Goal: Task Accomplishment & Management: Manage account settings

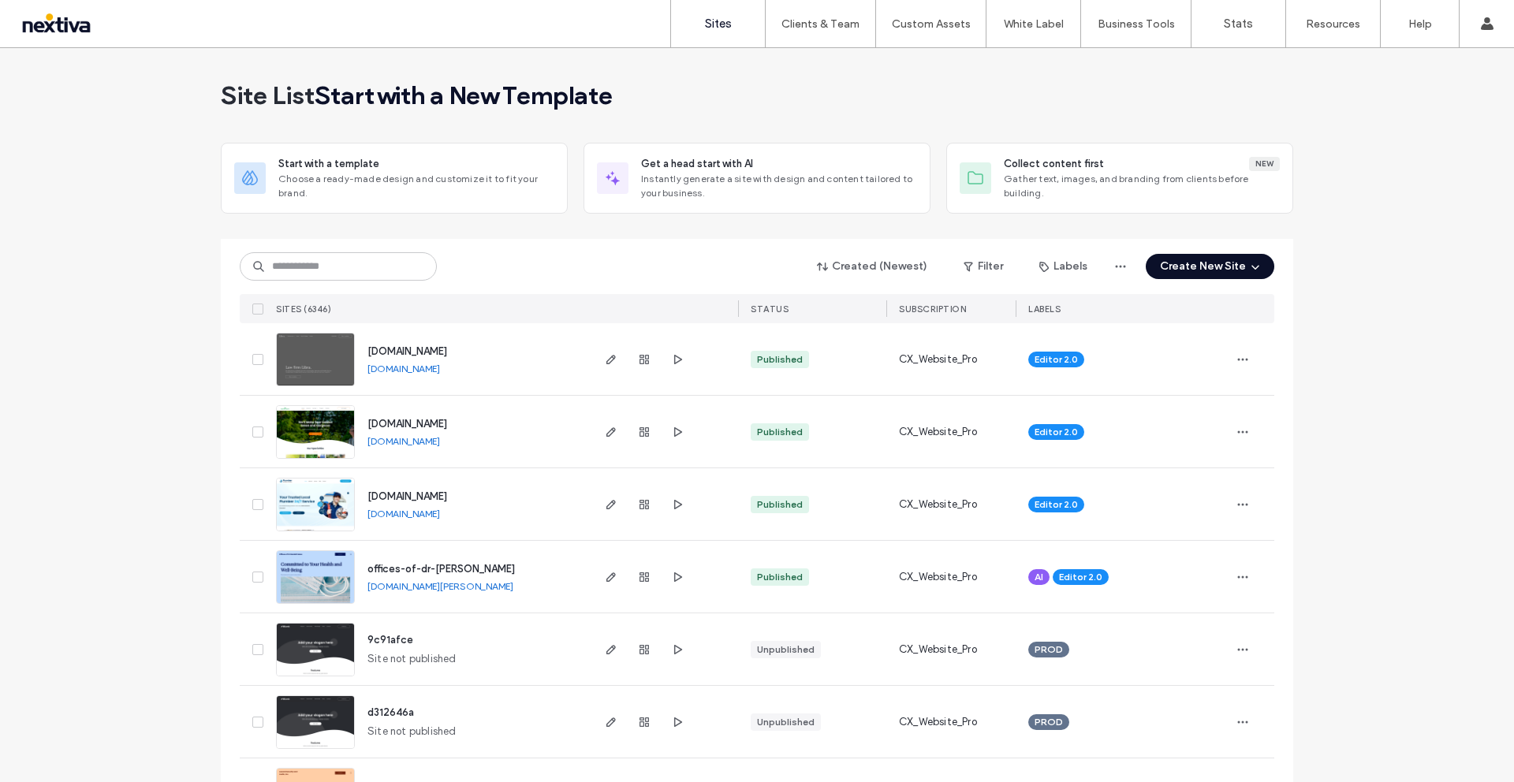
click at [1232, 266] on button "Create New Site" at bounding box center [1210, 266] width 129 height 25
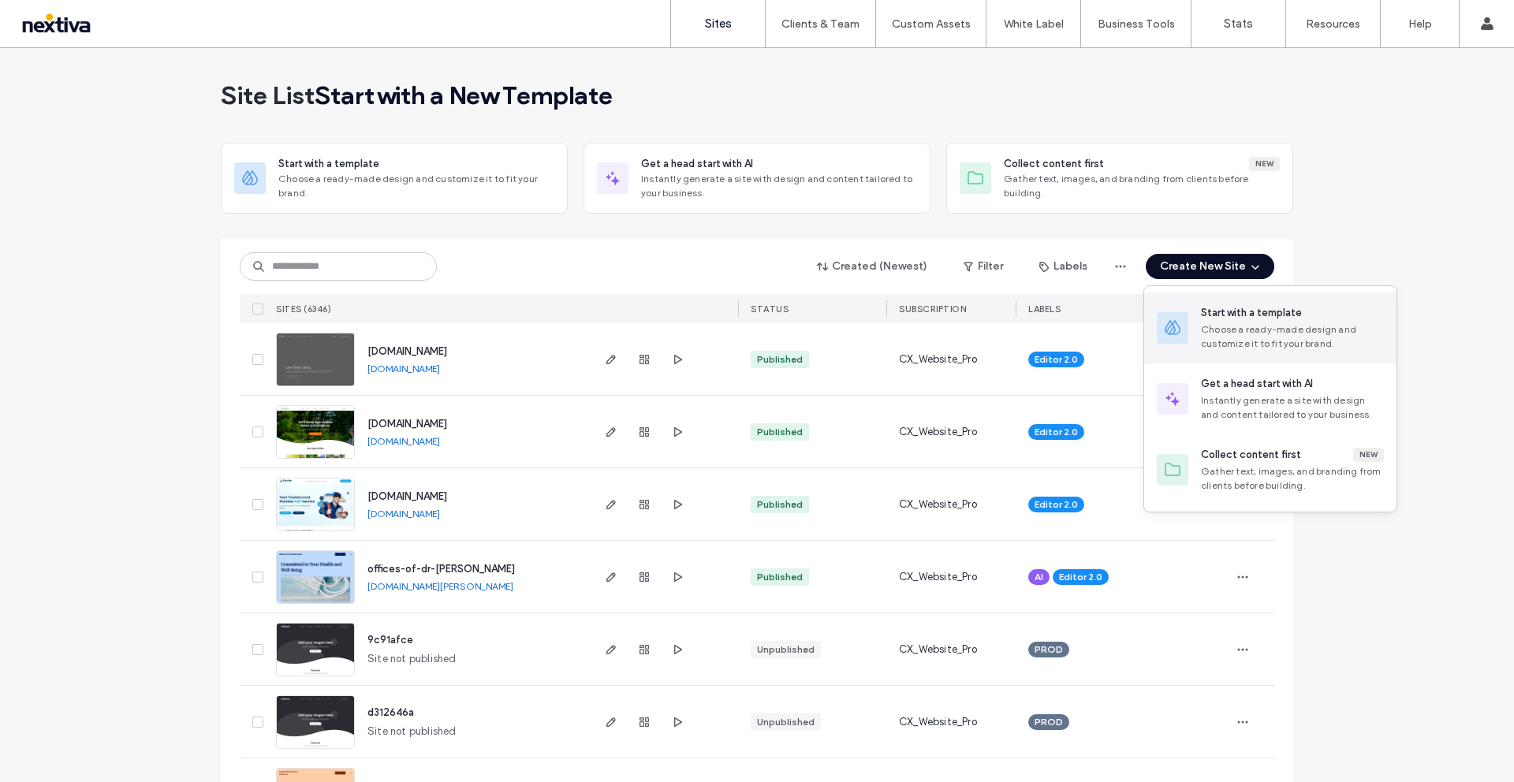
click at [1216, 348] on div "Choose a ready-made design and customize it to fit your brand." at bounding box center [1292, 336] width 183 height 28
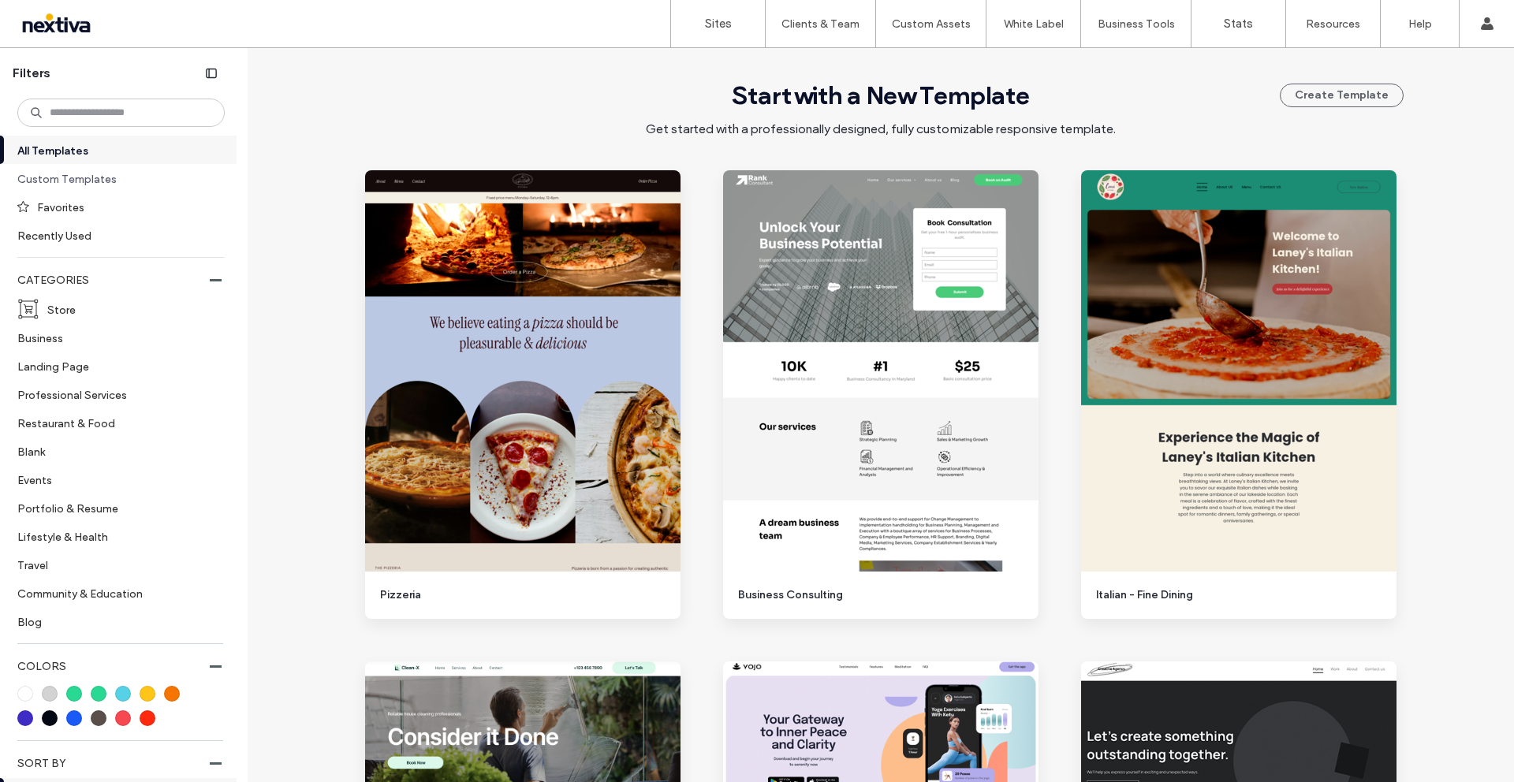
click at [64, 177] on label "Custom Templates" at bounding box center [114, 179] width 194 height 28
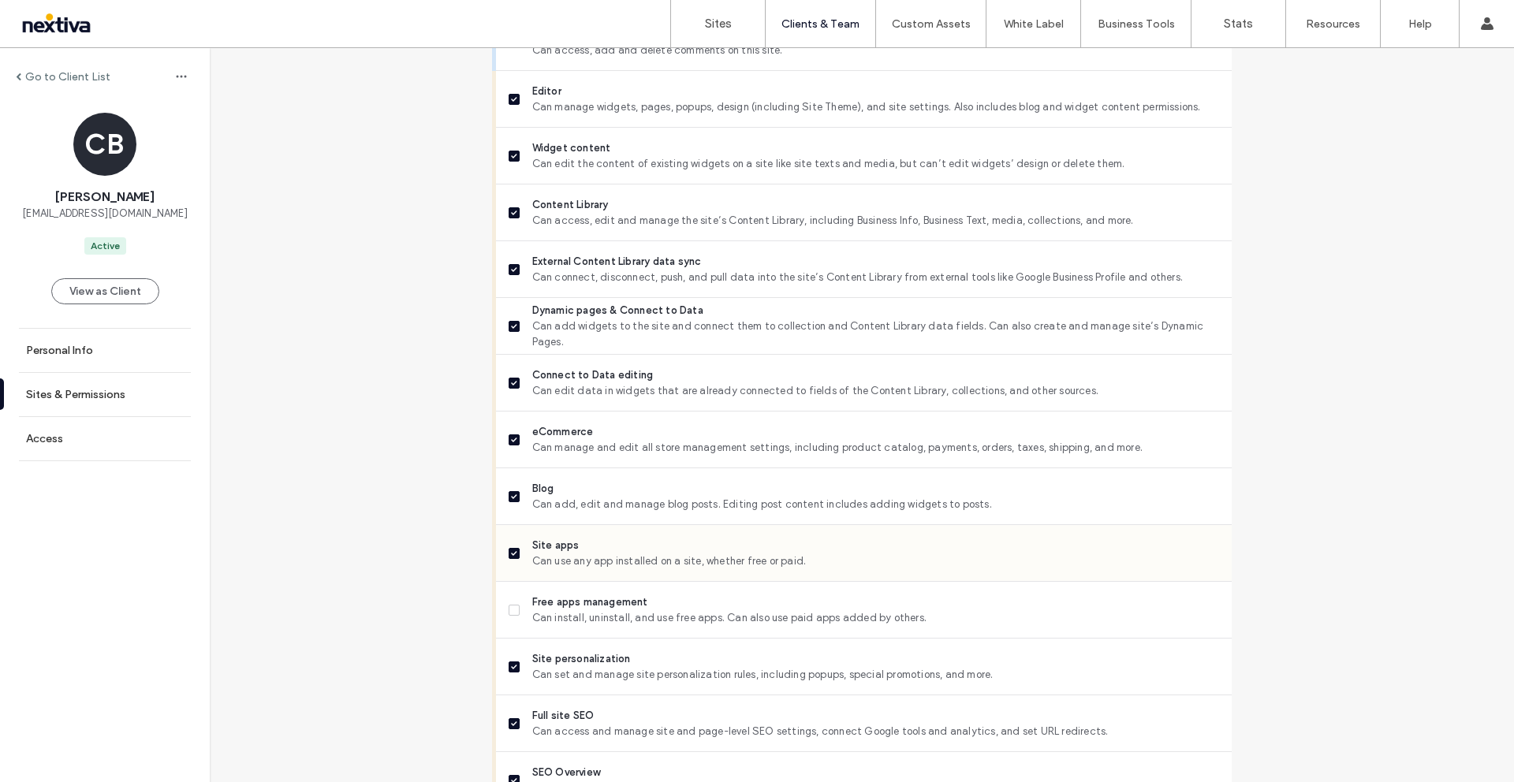
scroll to position [706, 0]
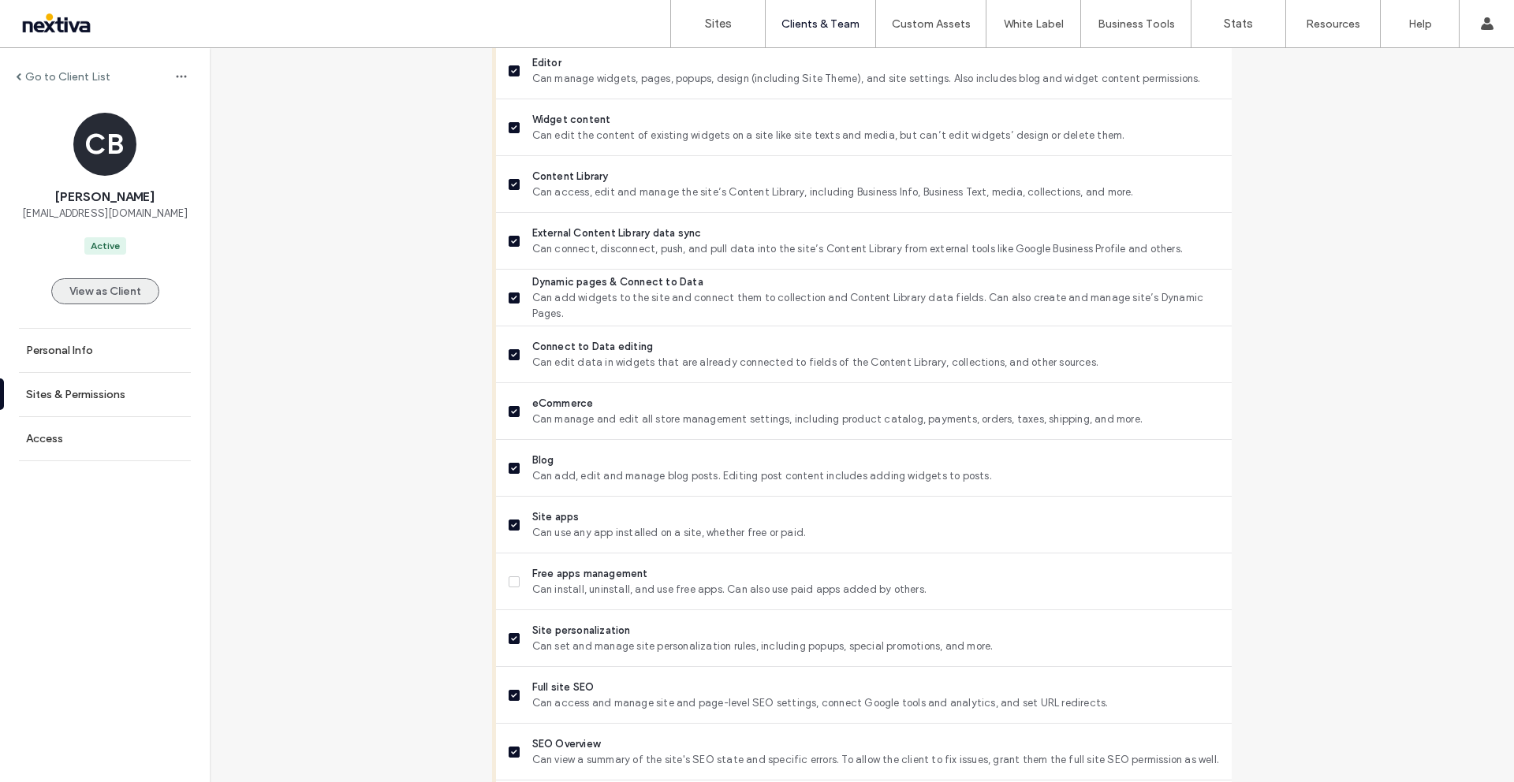
click at [107, 282] on button "View as Client" at bounding box center [105, 291] width 108 height 26
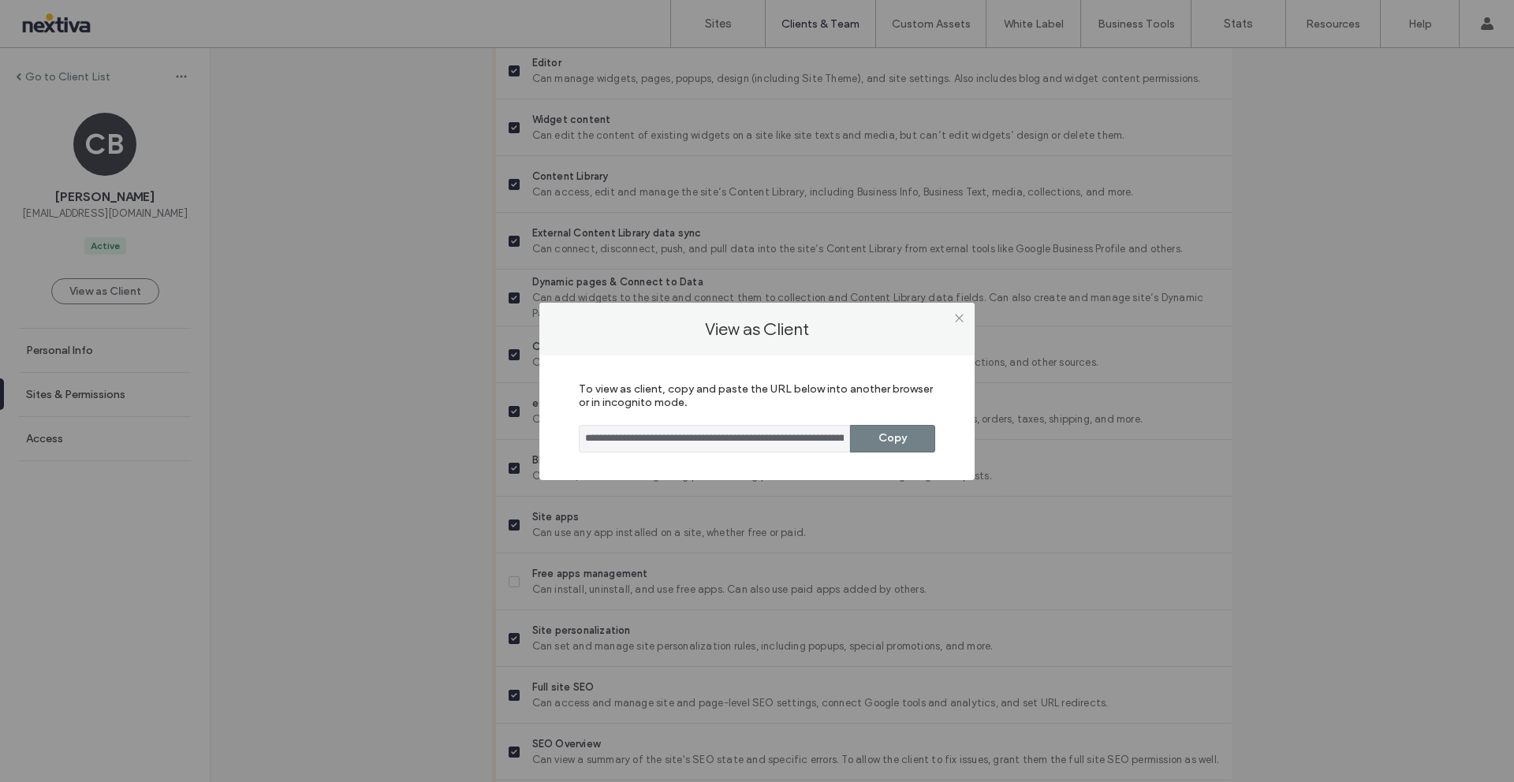
click at [894, 434] on button "Copy" at bounding box center [892, 439] width 85 height 28
click at [963, 312] on icon at bounding box center [959, 318] width 12 height 12
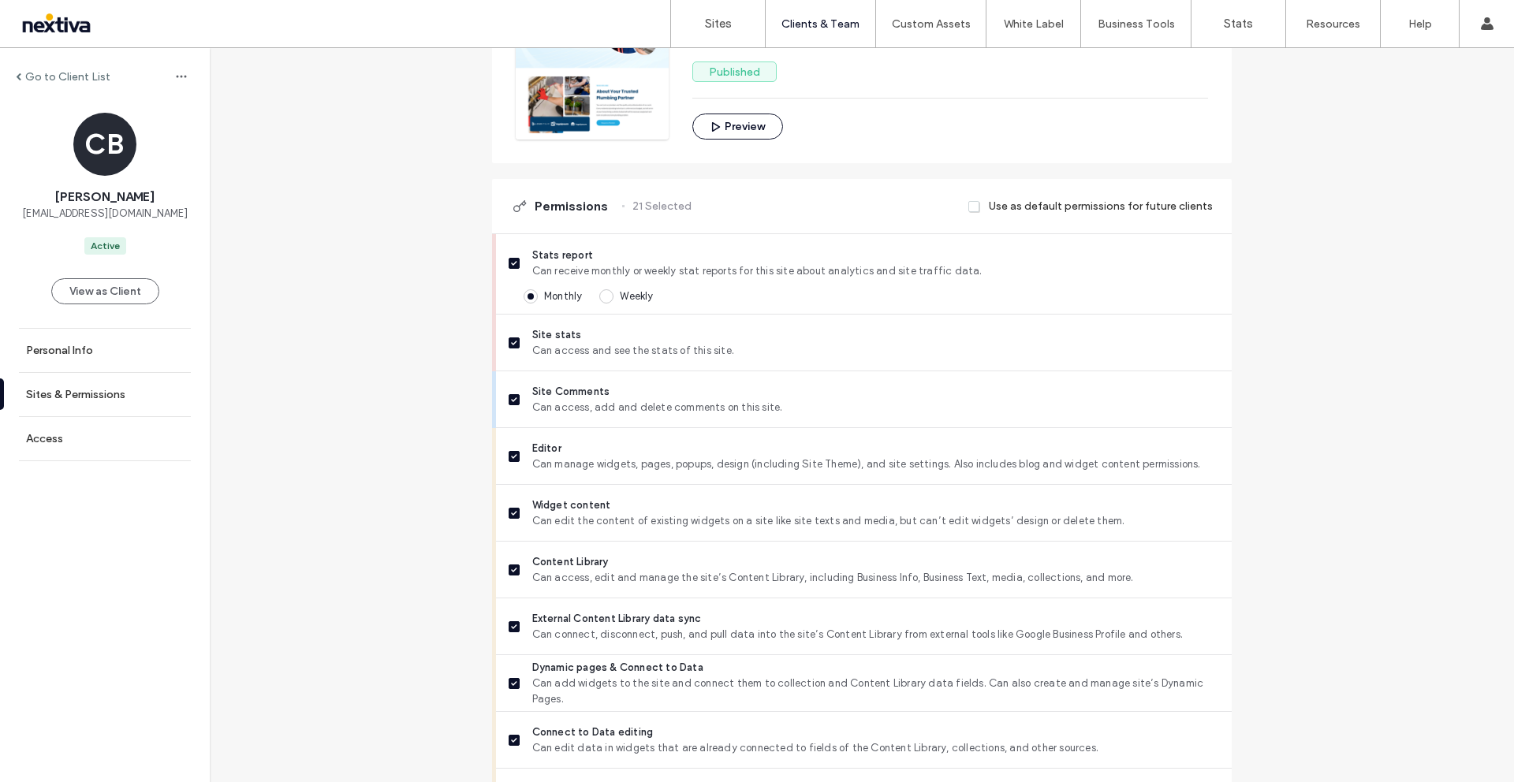
scroll to position [0, 0]
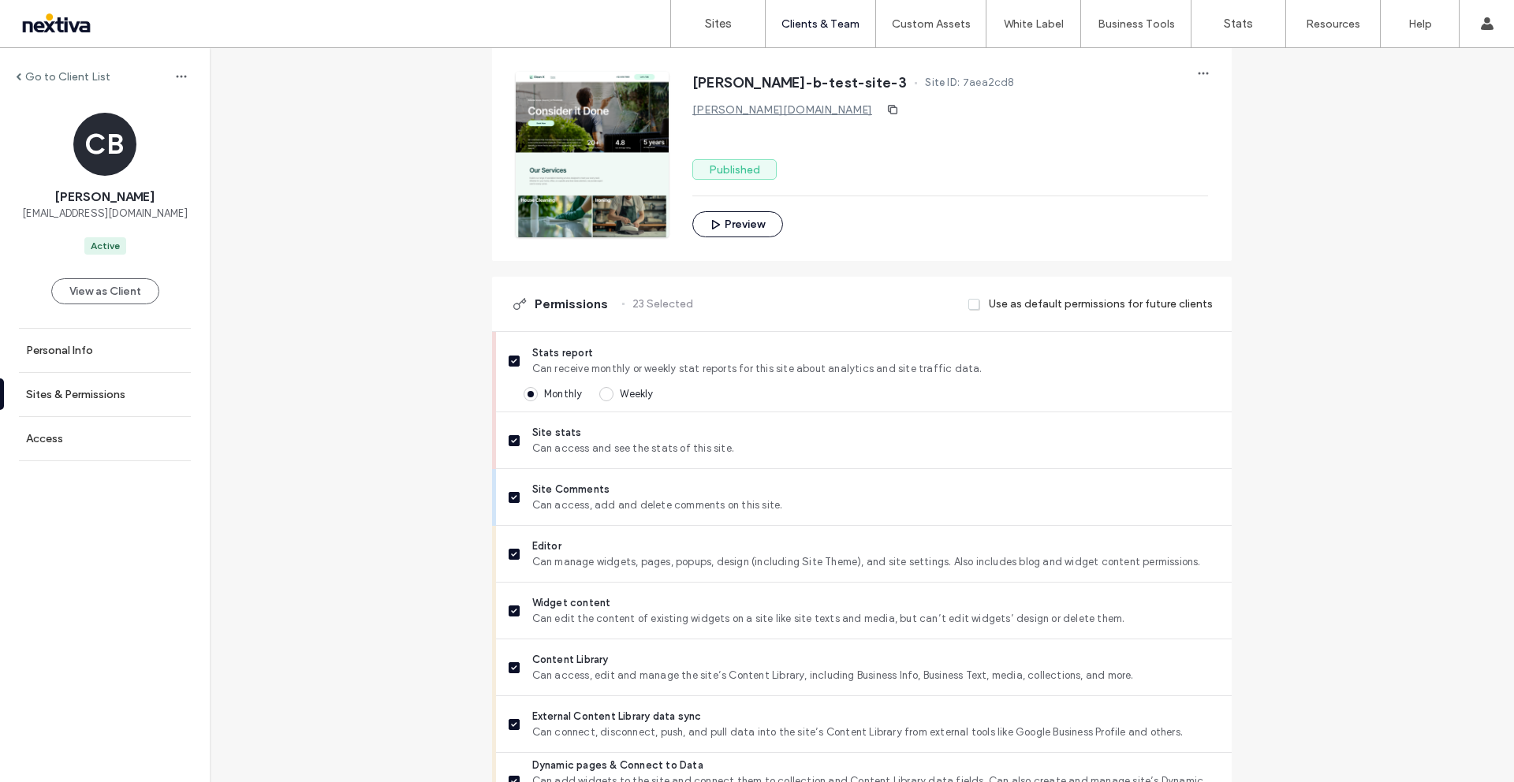
scroll to position [212, 0]
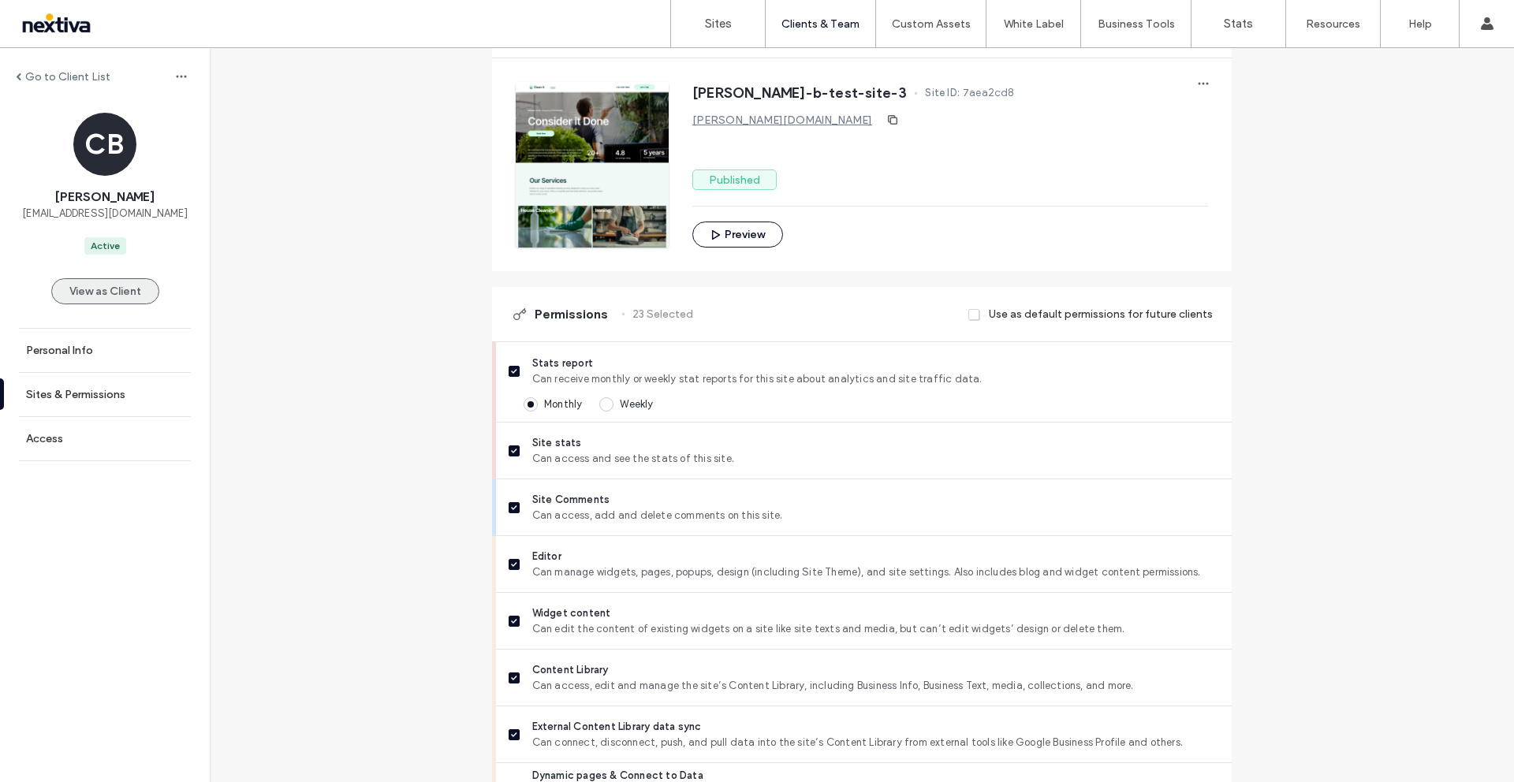
click at [85, 292] on button "View as Client" at bounding box center [105, 291] width 108 height 26
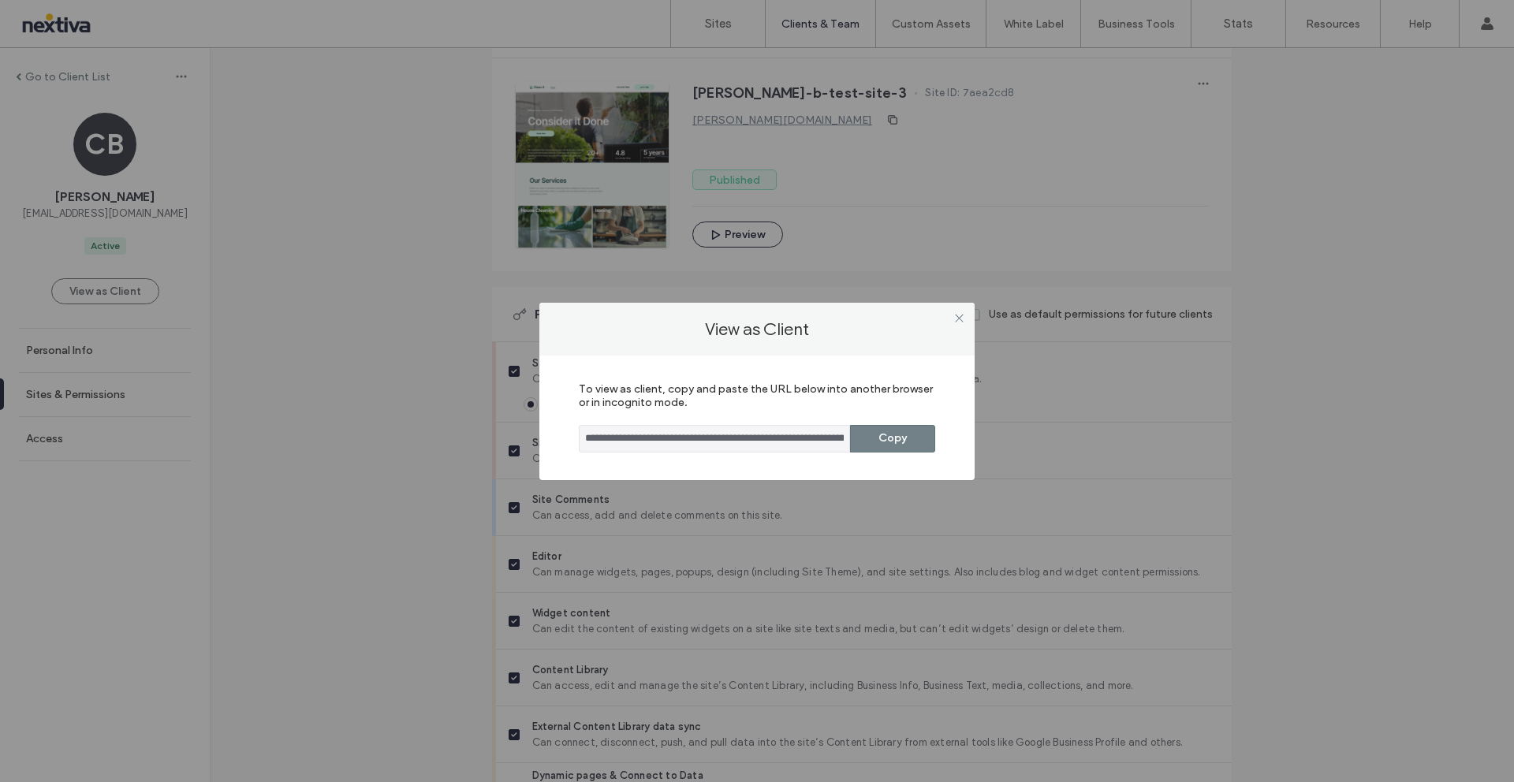
click at [867, 438] on button "Copy" at bounding box center [892, 439] width 85 height 28
click at [337, 194] on div "**********" at bounding box center [757, 391] width 1514 height 782
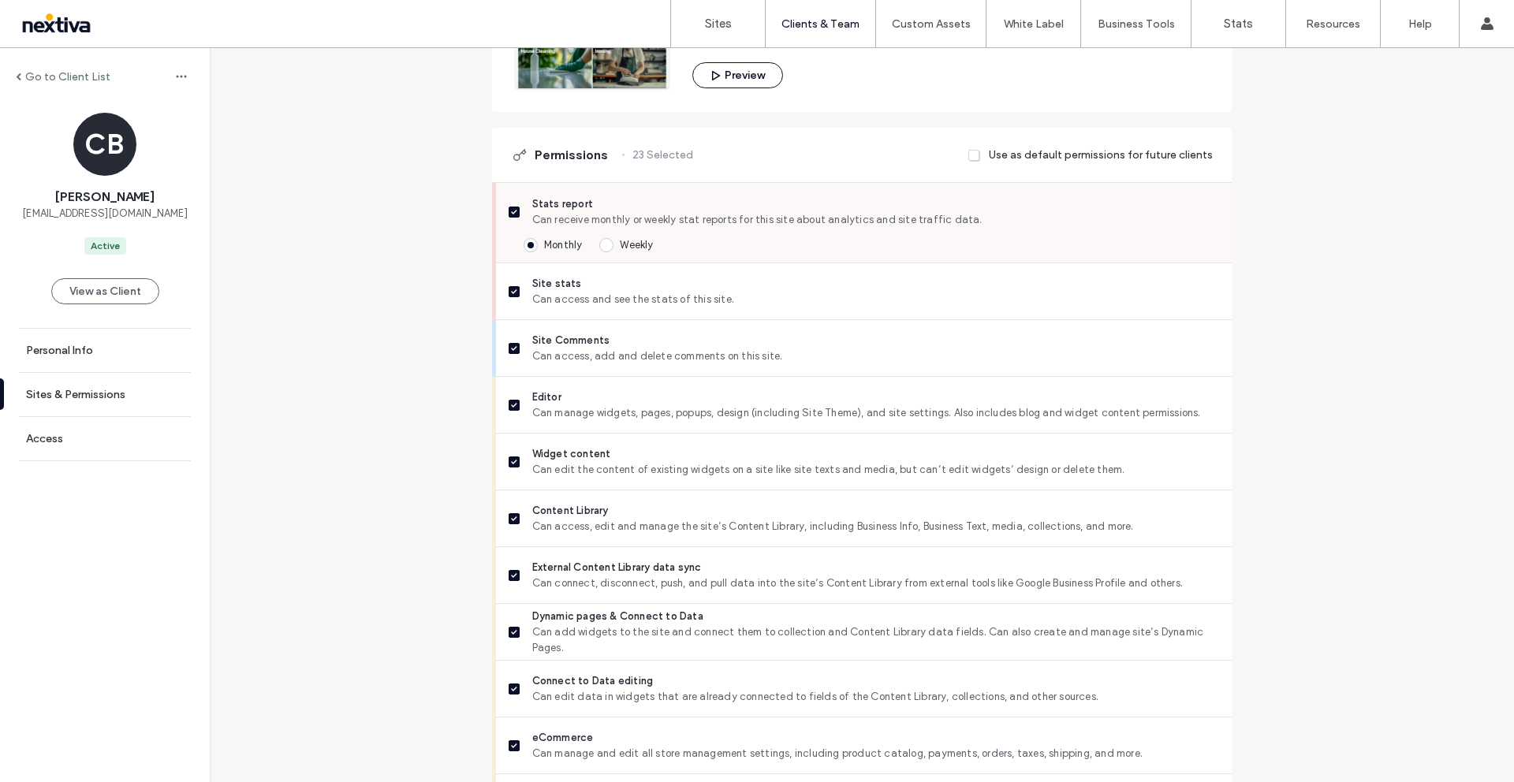
scroll to position [0, 0]
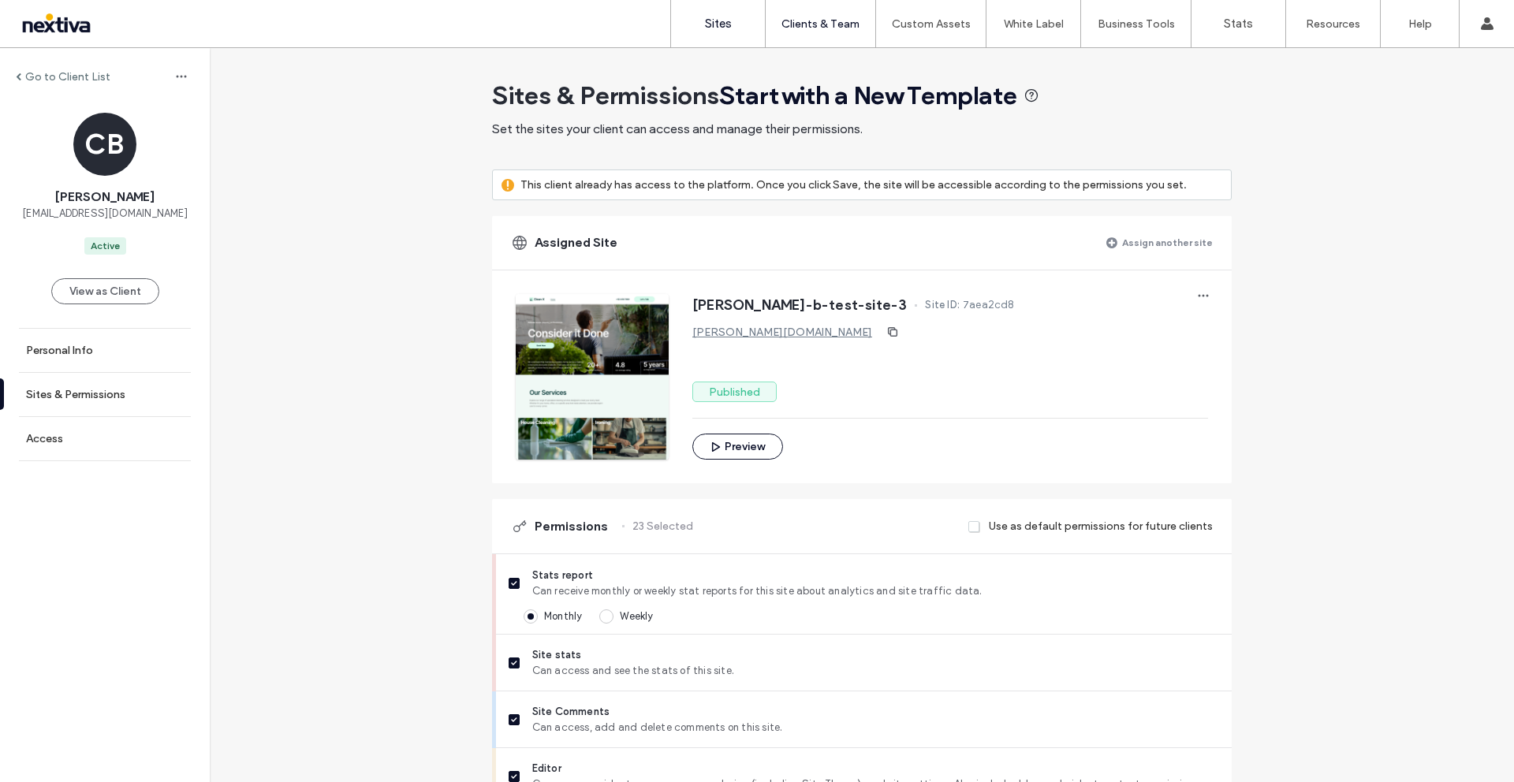
click at [724, 17] on label "Sites" at bounding box center [718, 24] width 27 height 14
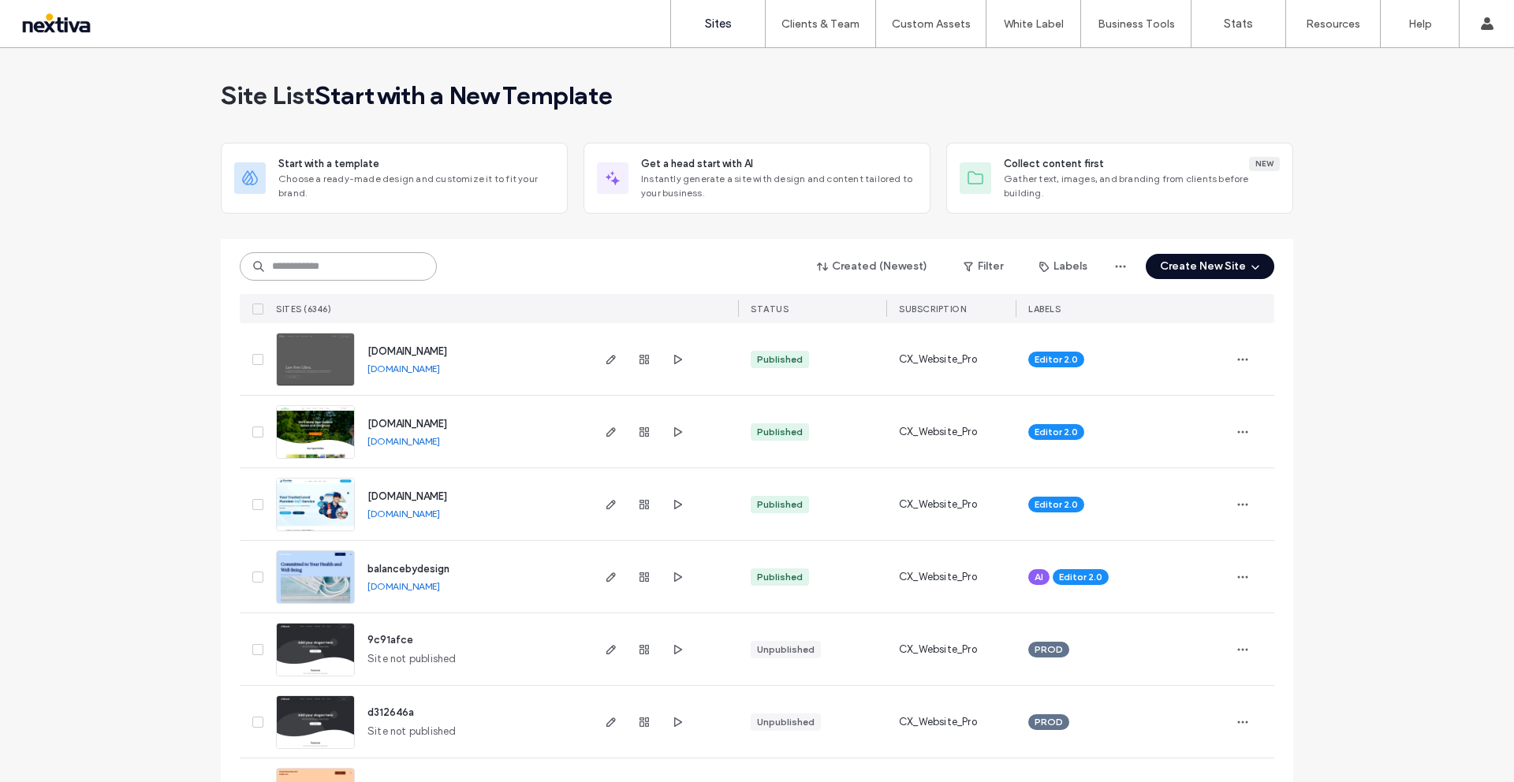
click at [367, 261] on input at bounding box center [338, 266] width 197 height 28
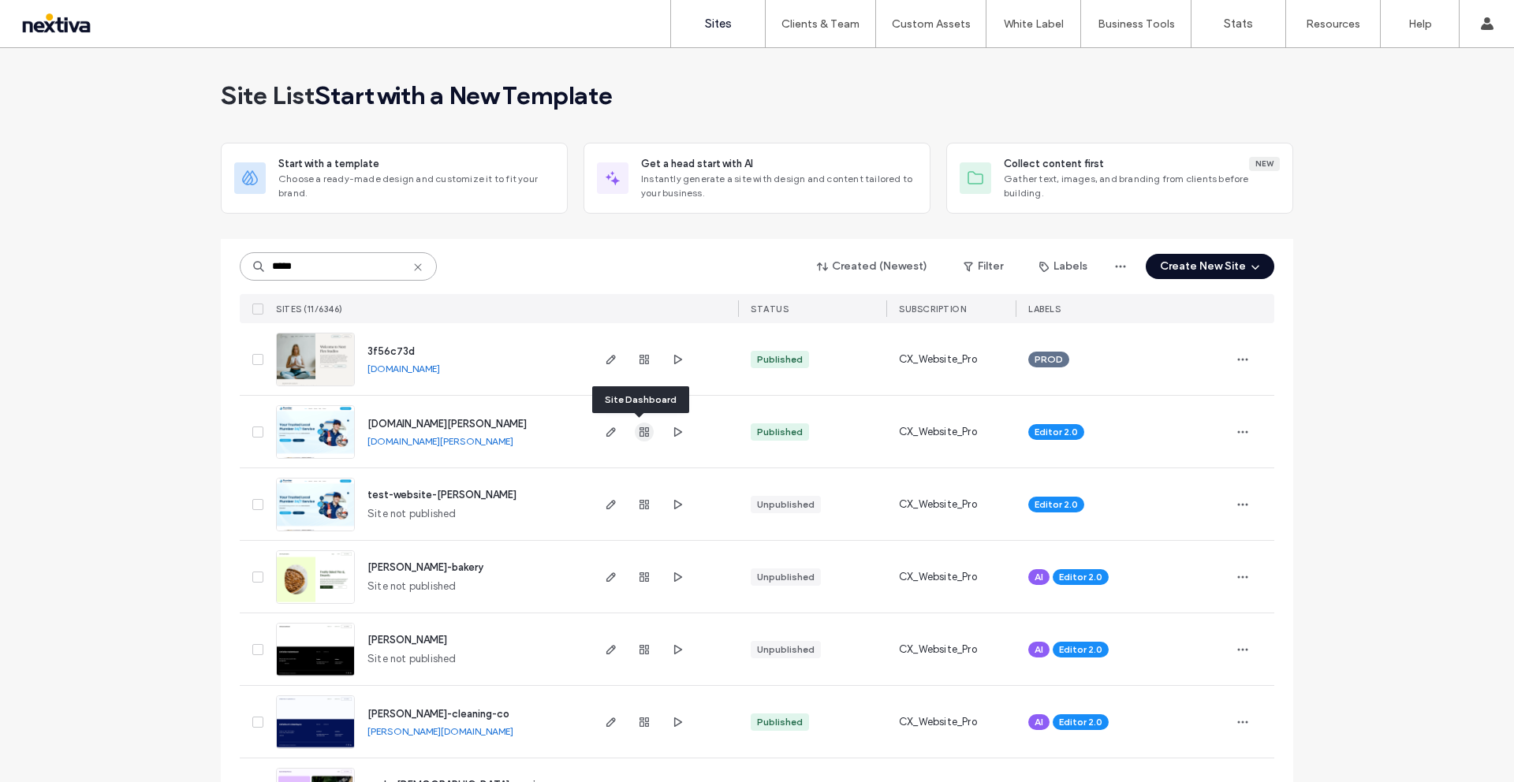
type input "*****"
click at [640, 431] on icon "button" at bounding box center [644, 432] width 13 height 13
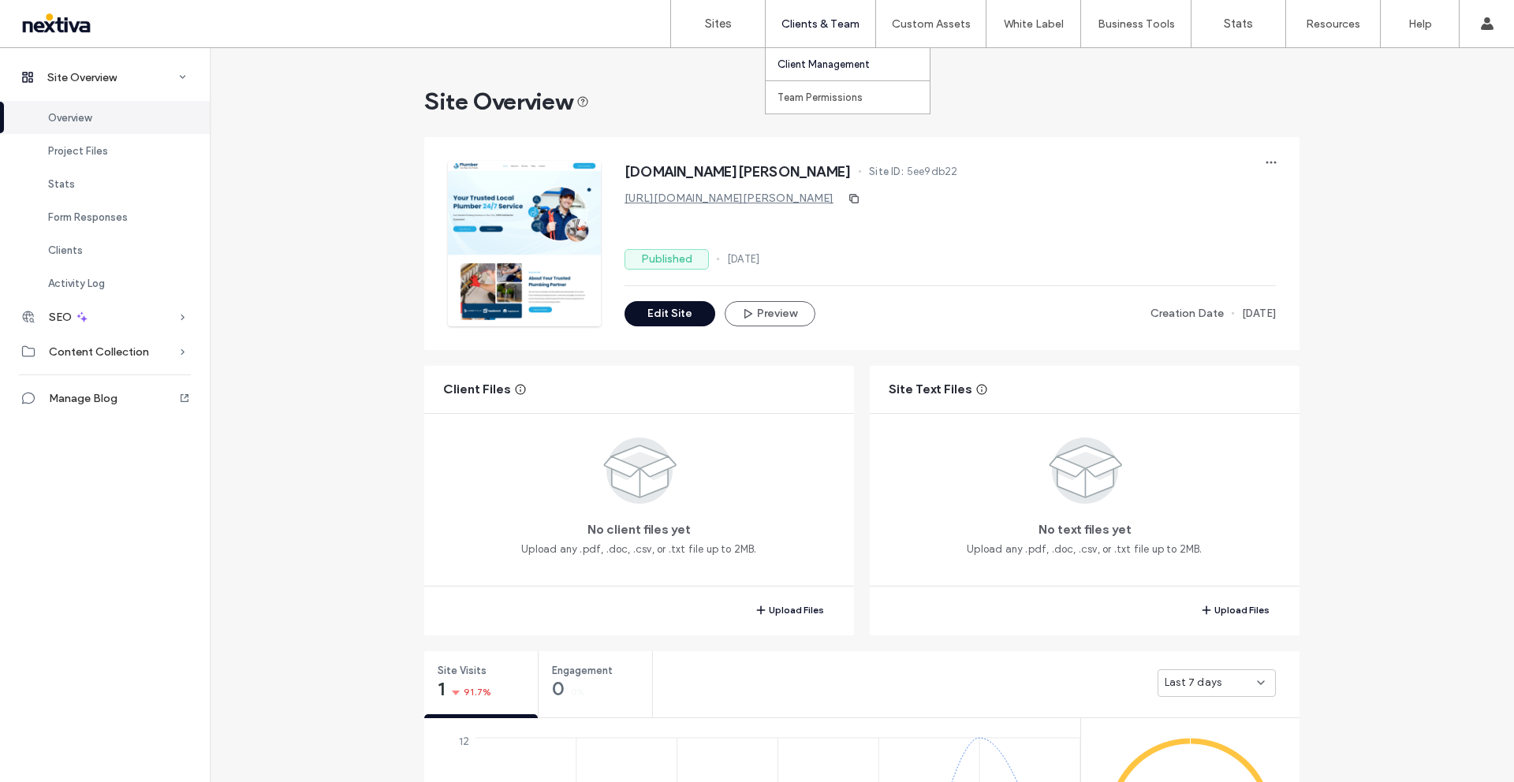
click at [837, 58] on label "Client Management" at bounding box center [823, 64] width 92 height 12
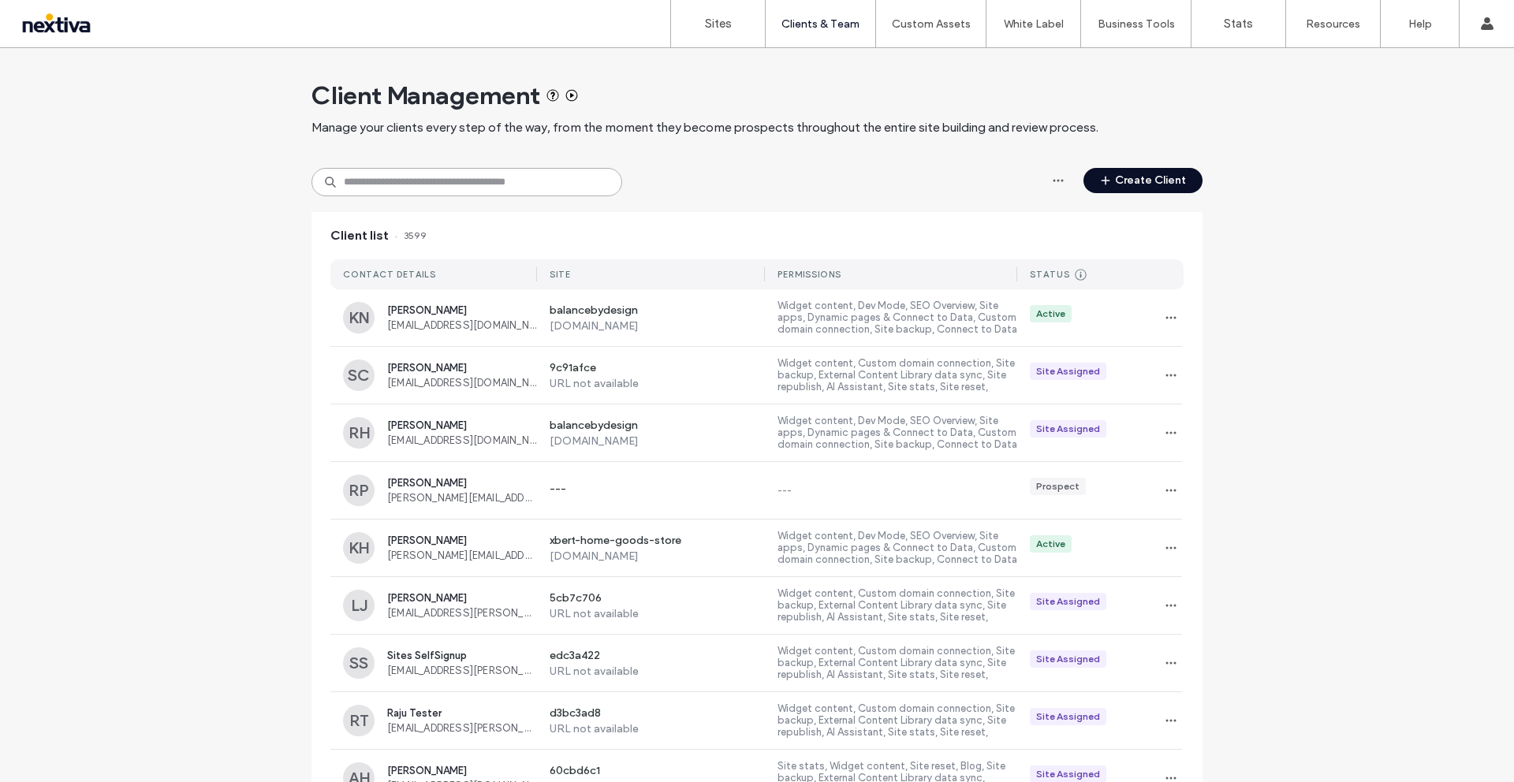
click at [443, 177] on input at bounding box center [466, 182] width 311 height 28
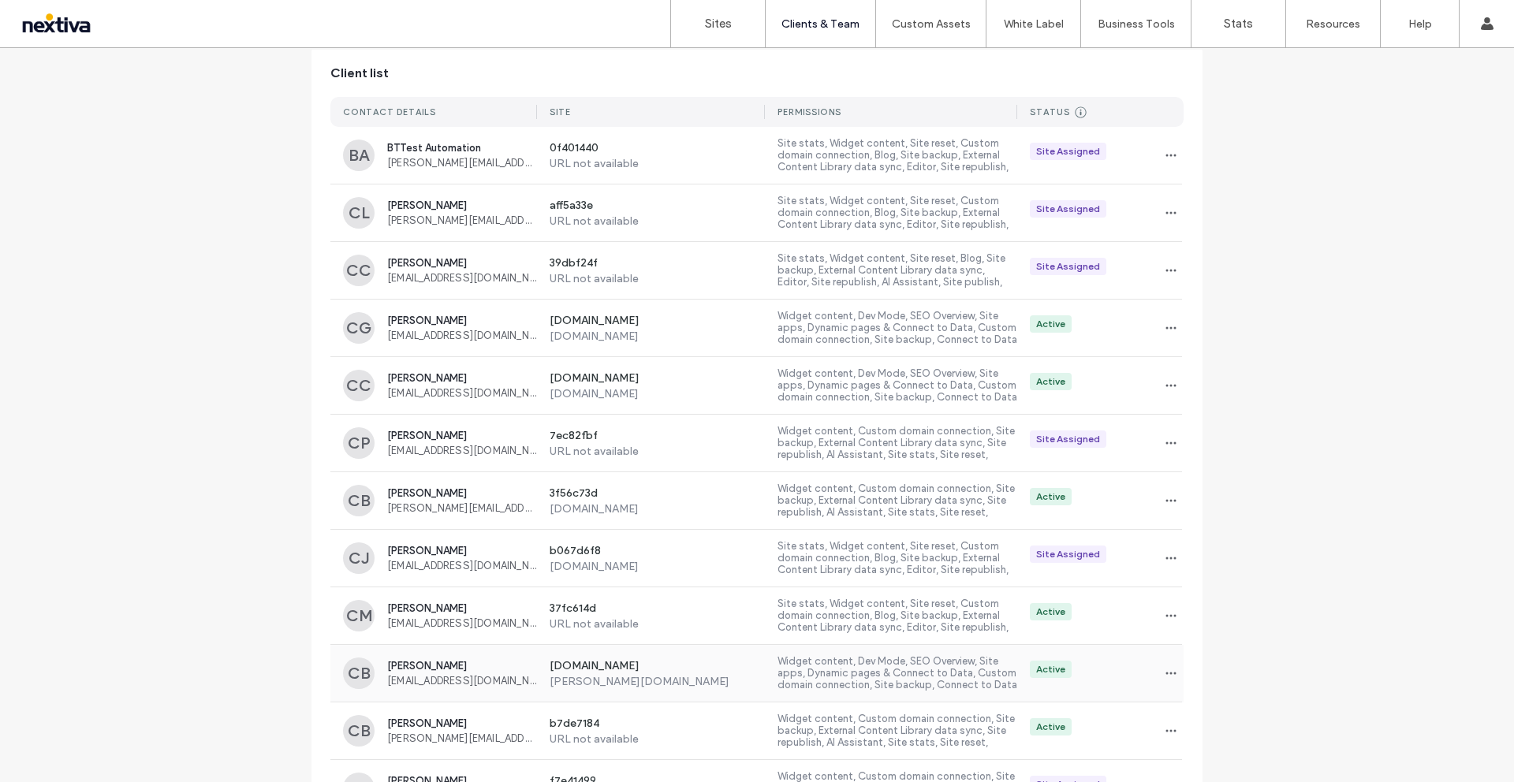
scroll to position [192, 0]
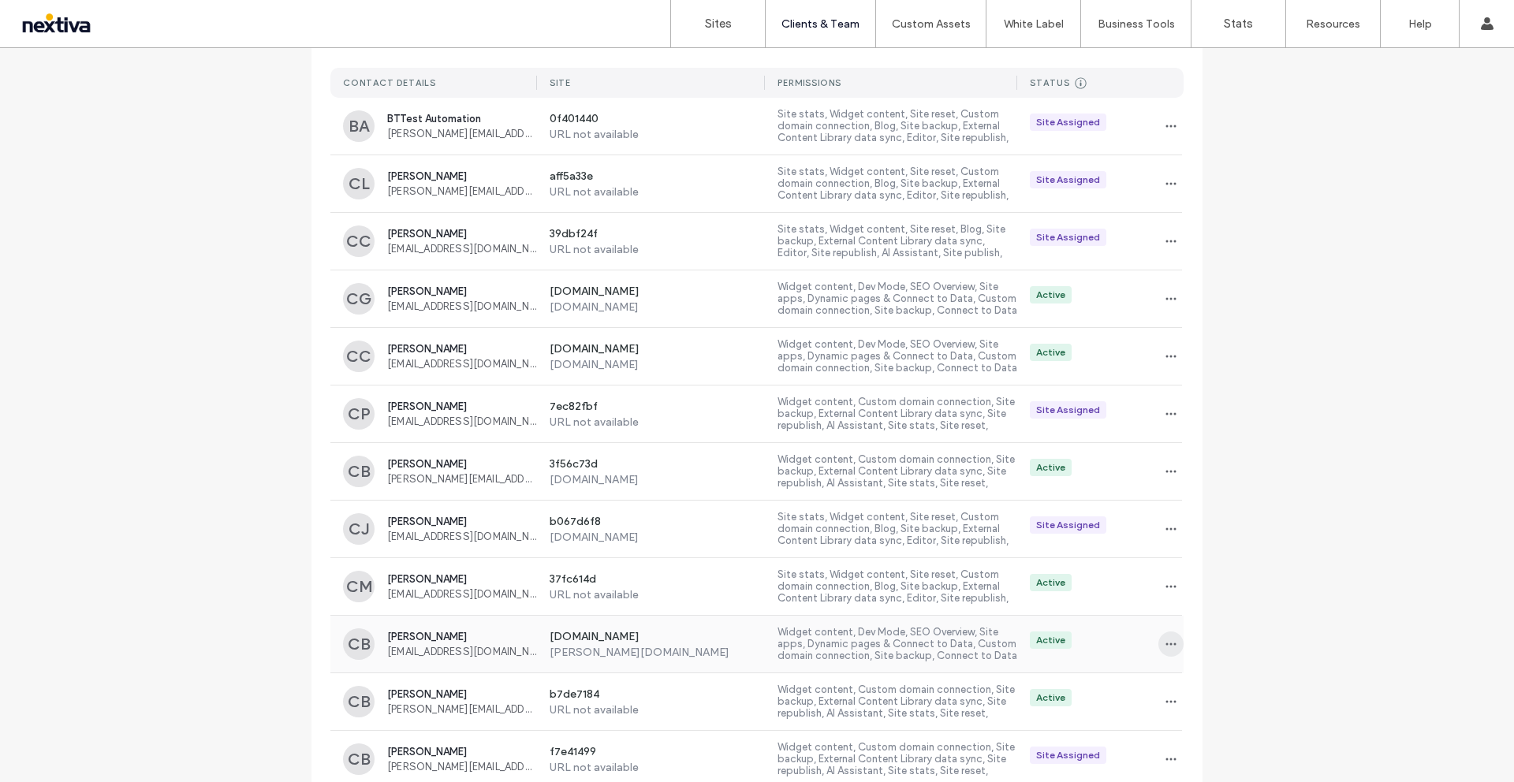
type input "*****"
click at [1164, 642] on icon "button" at bounding box center [1170, 644] width 13 height 13
click at [397, 640] on span "[PERSON_NAME]" at bounding box center [462, 637] width 150 height 12
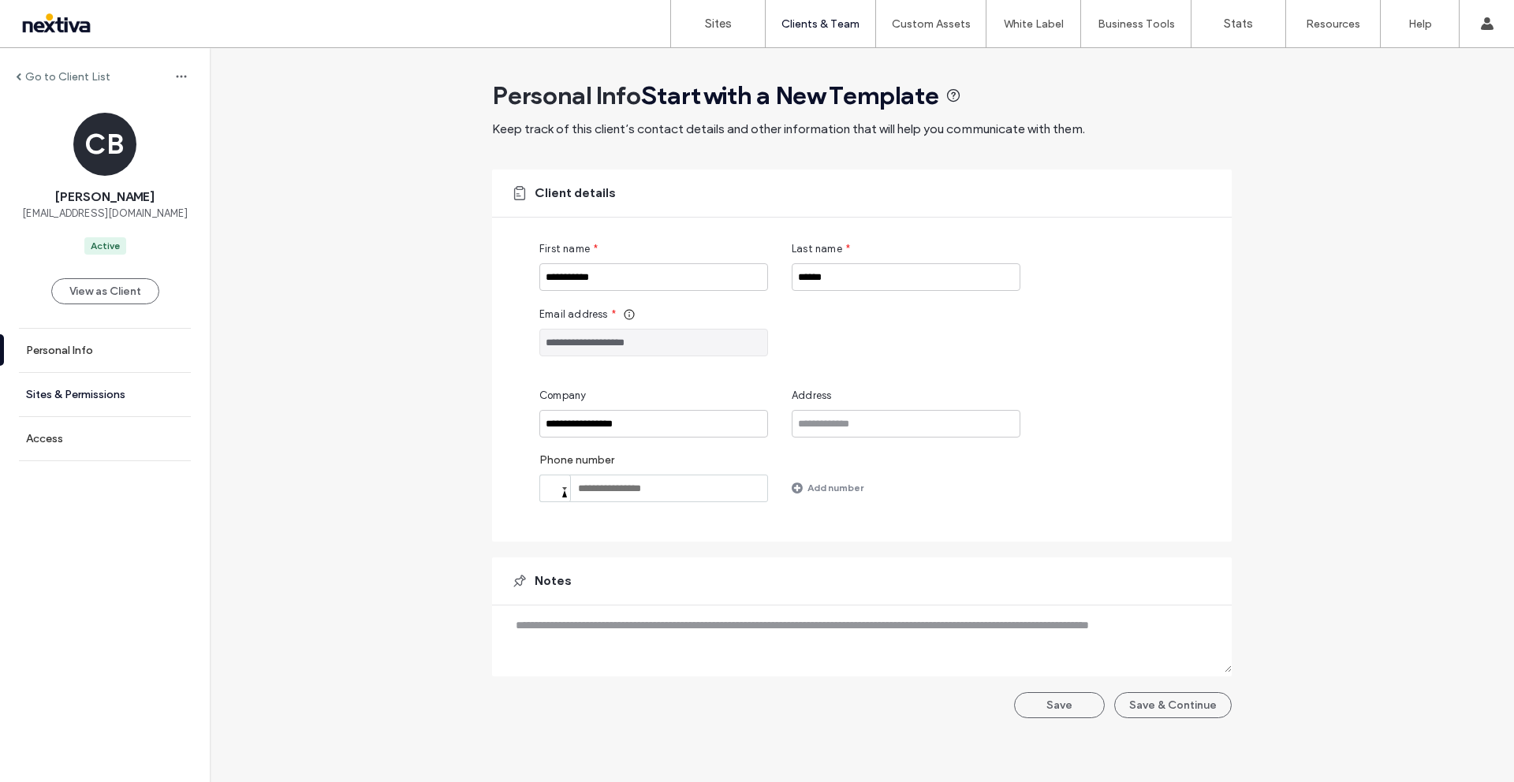
click at [76, 389] on label "Sites & Permissions" at bounding box center [75, 394] width 99 height 13
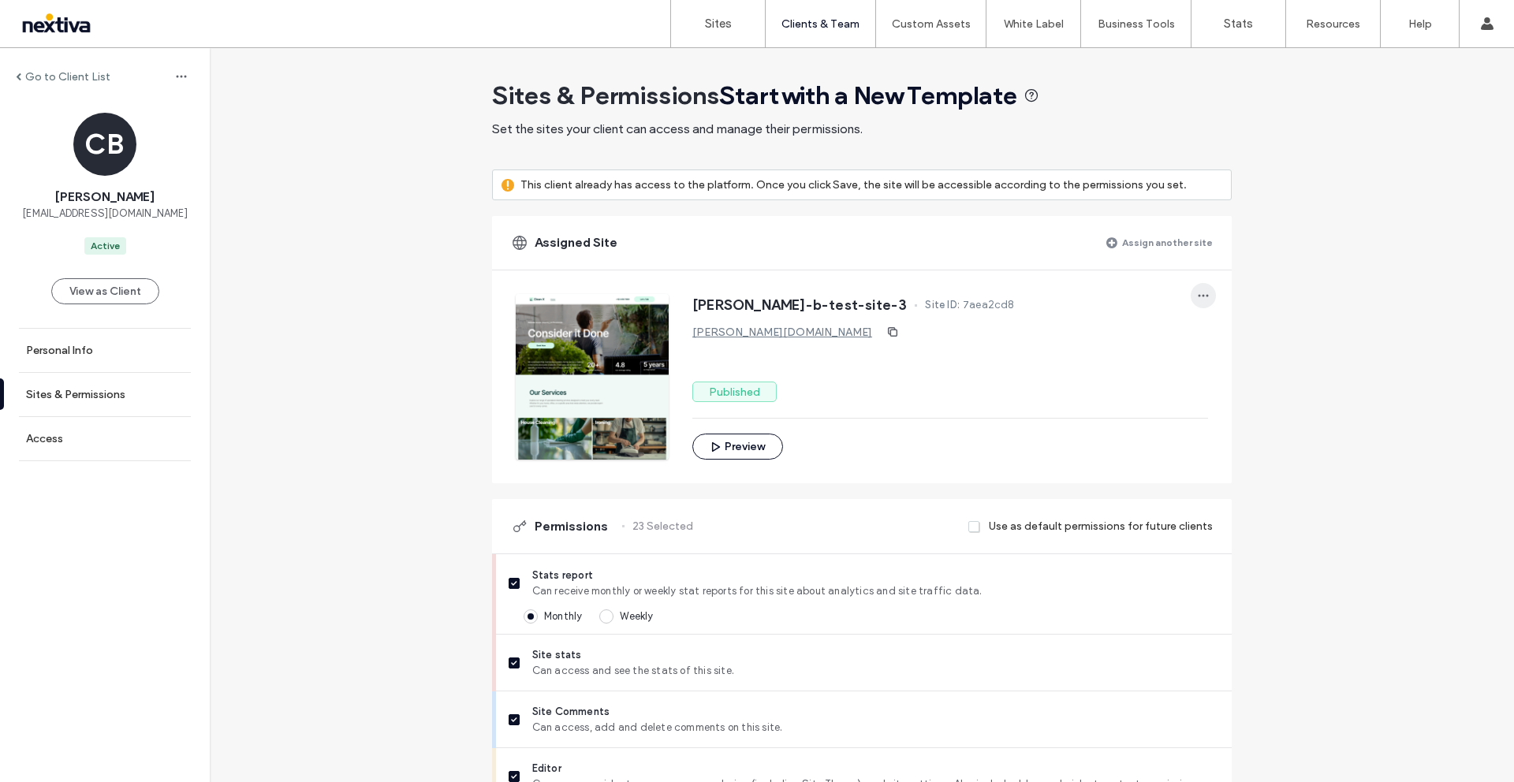
click at [1197, 296] on icon "button" at bounding box center [1203, 295] width 13 height 13
click at [1232, 341] on span "Unassign site" at bounding box center [1249, 337] width 65 height 16
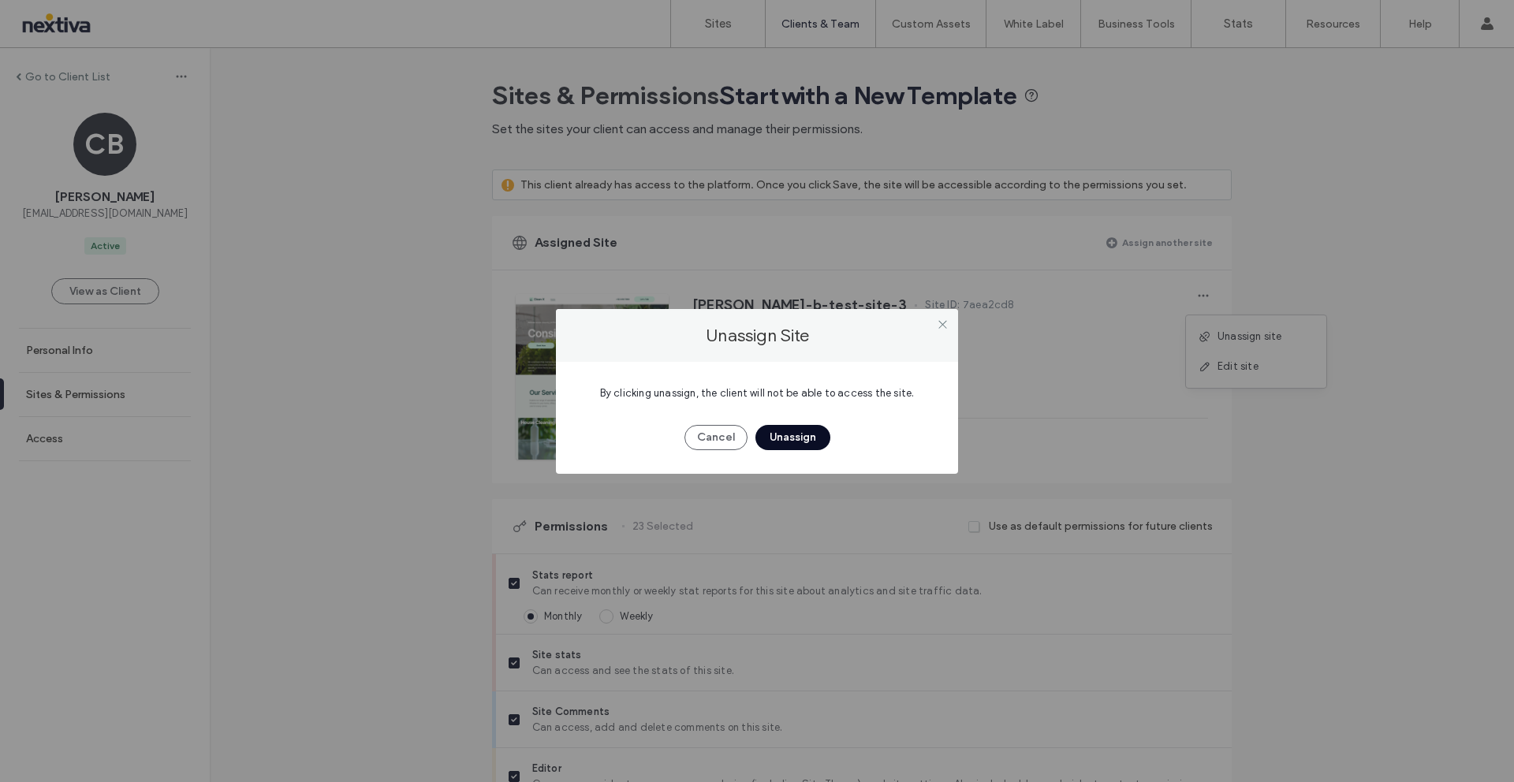
click at [800, 427] on button "Unassign" at bounding box center [792, 437] width 75 height 25
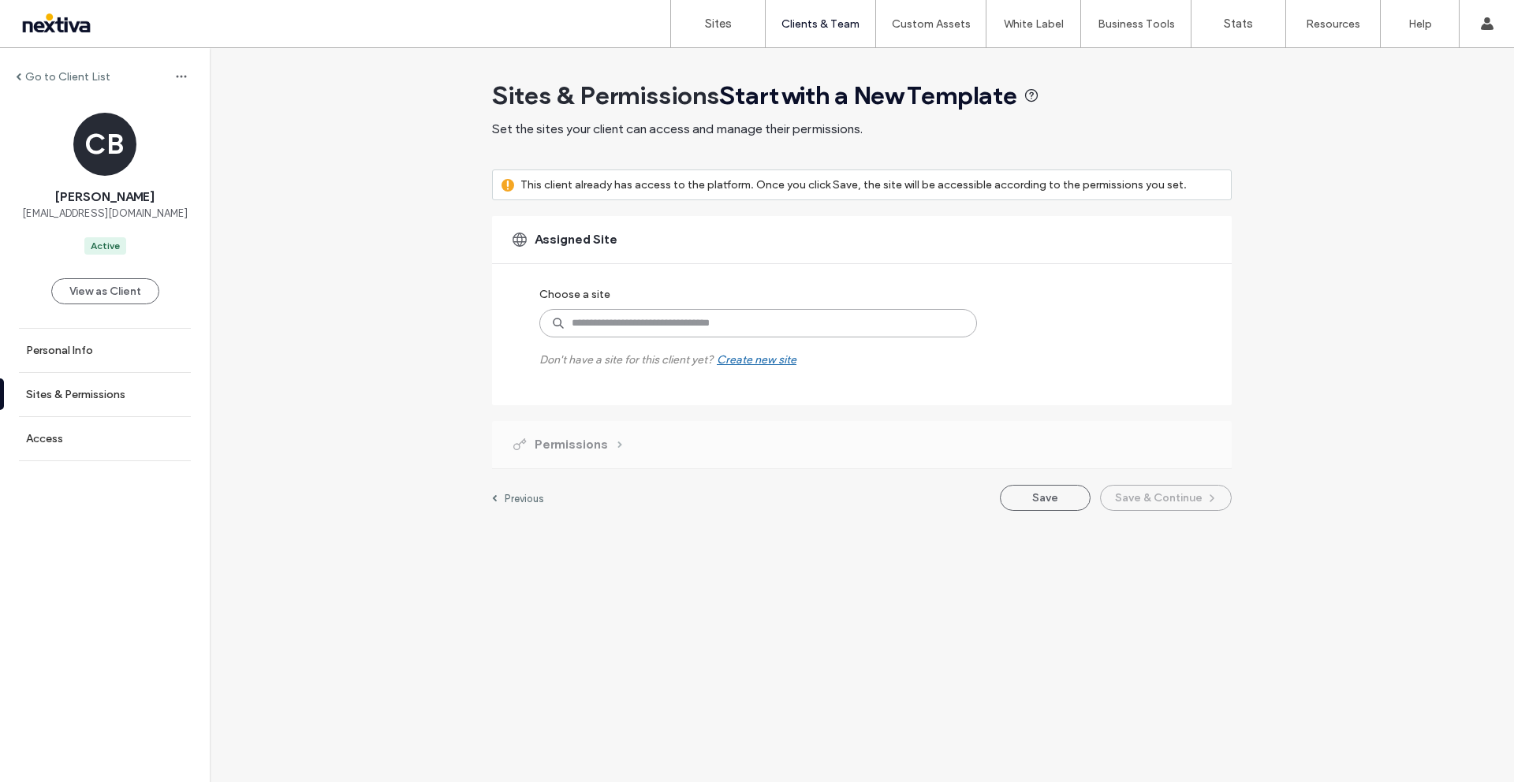
click at [840, 327] on input at bounding box center [758, 323] width 438 height 28
type input "*****"
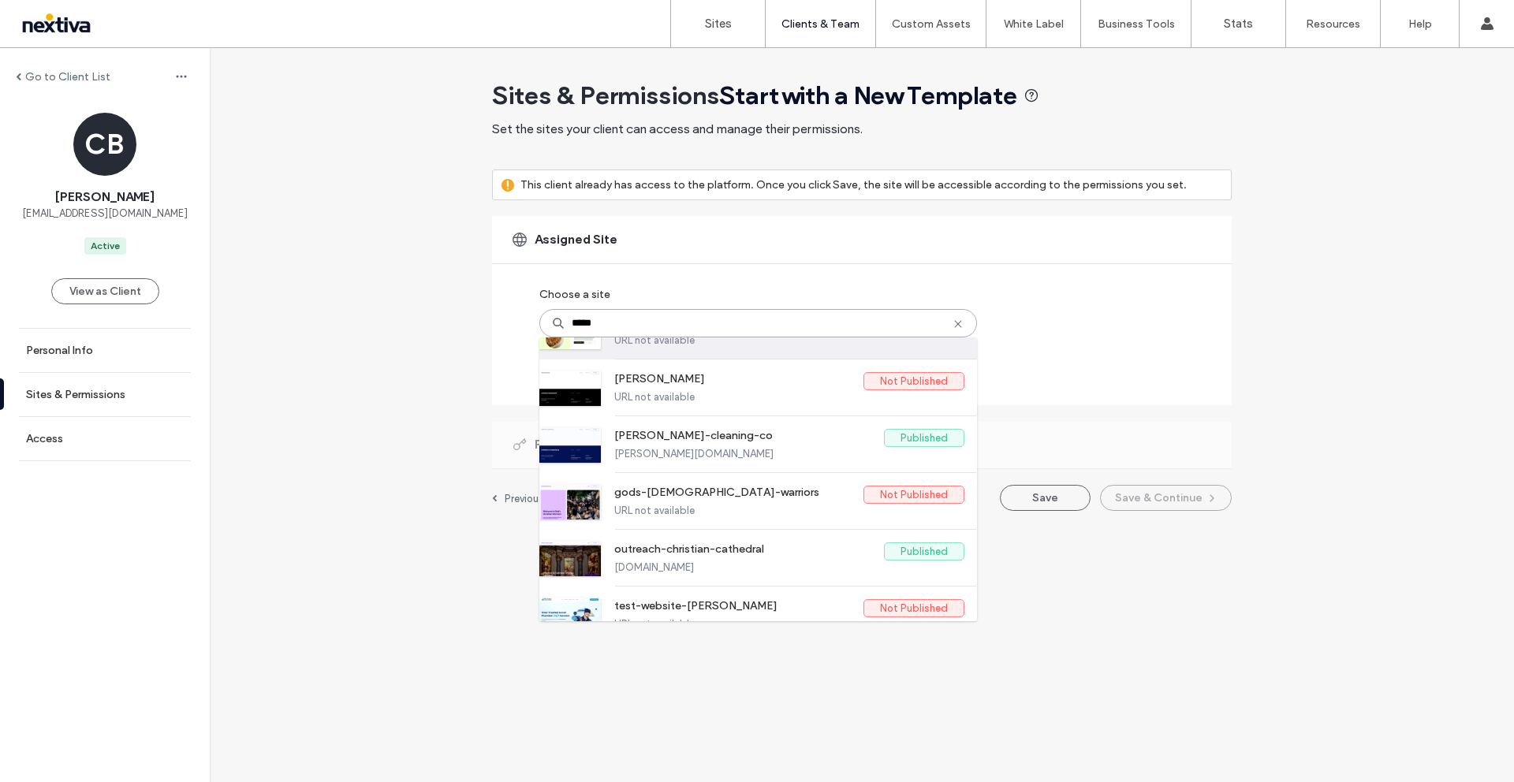
scroll to position [341, 0]
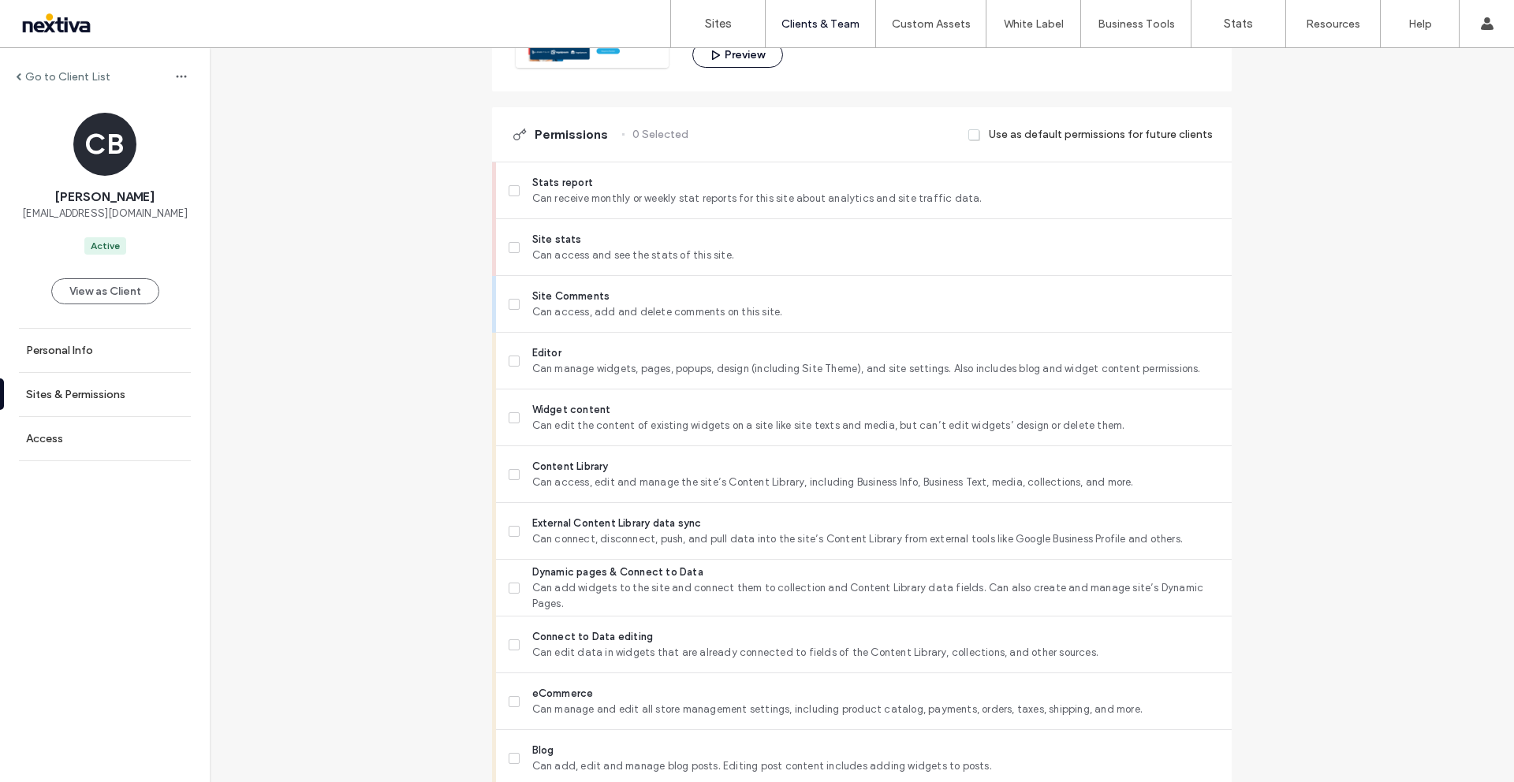
scroll to position [313, 0]
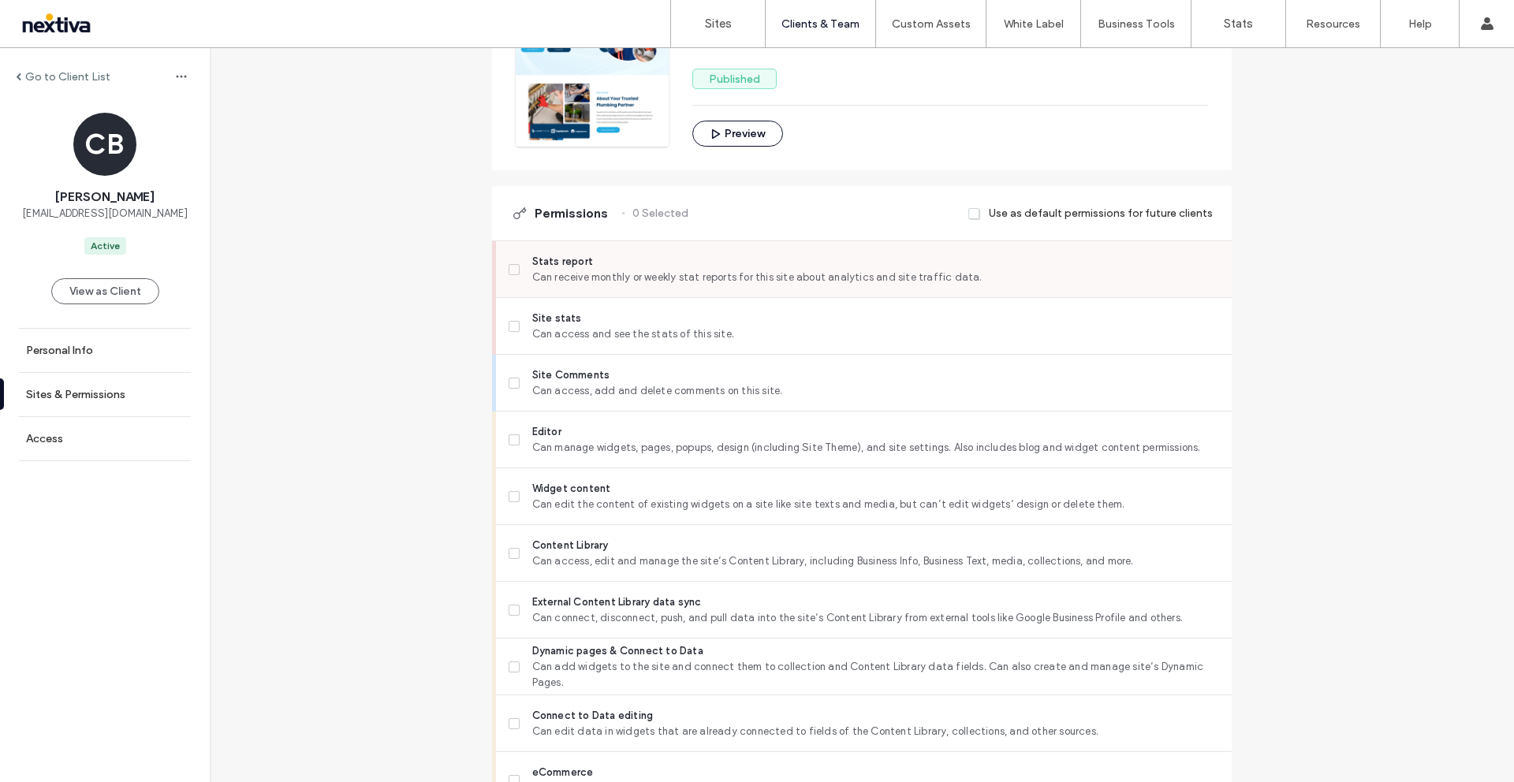
click at [511, 267] on icon at bounding box center [514, 269] width 6 height 5
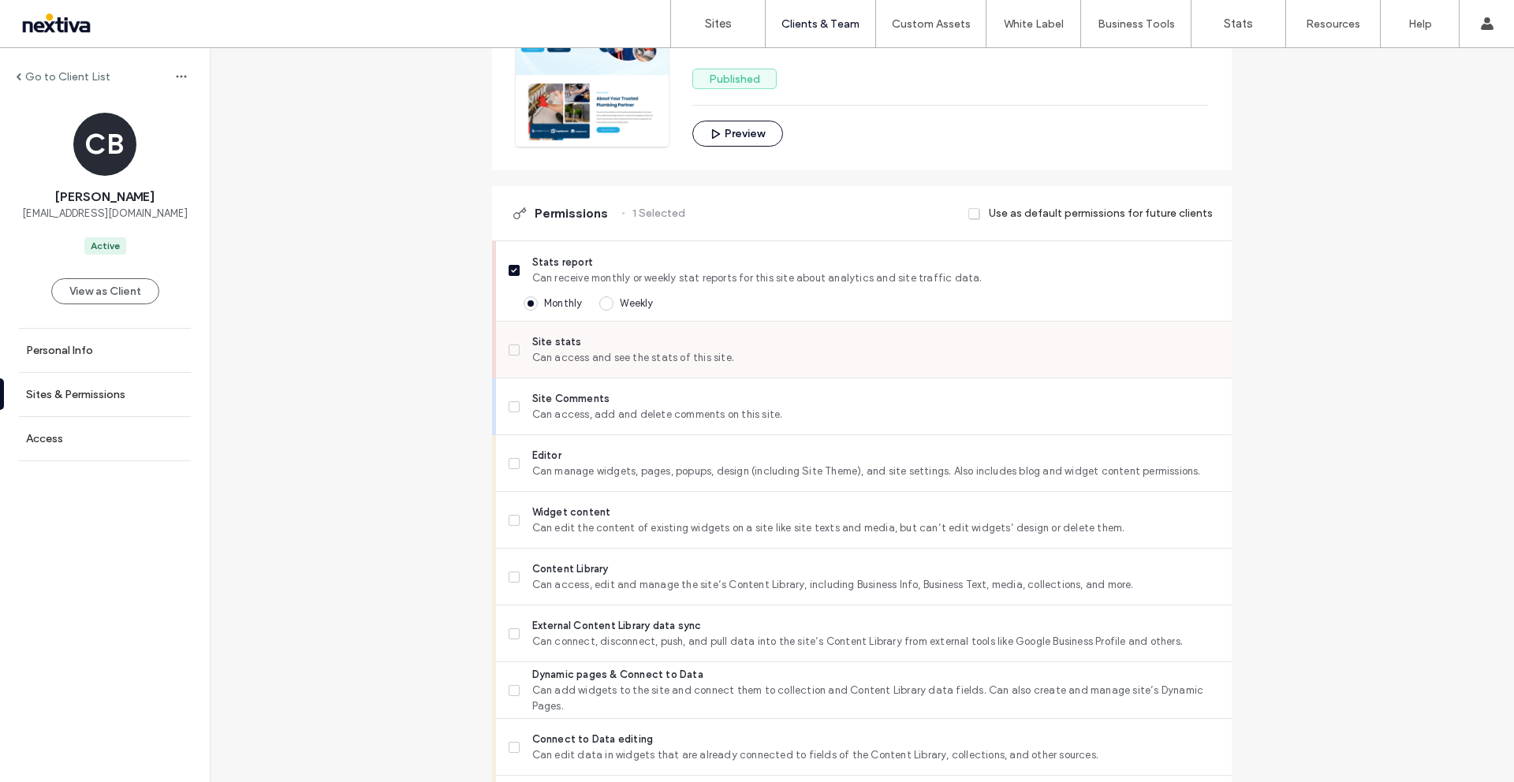
click at [510, 346] on span at bounding box center [514, 350] width 11 height 11
click at [509, 410] on span at bounding box center [514, 406] width 11 height 11
click at [511, 470] on label "Editor Can manage widgets, pages, popups, design (including Site Theme), and si…" at bounding box center [864, 464] width 710 height 32
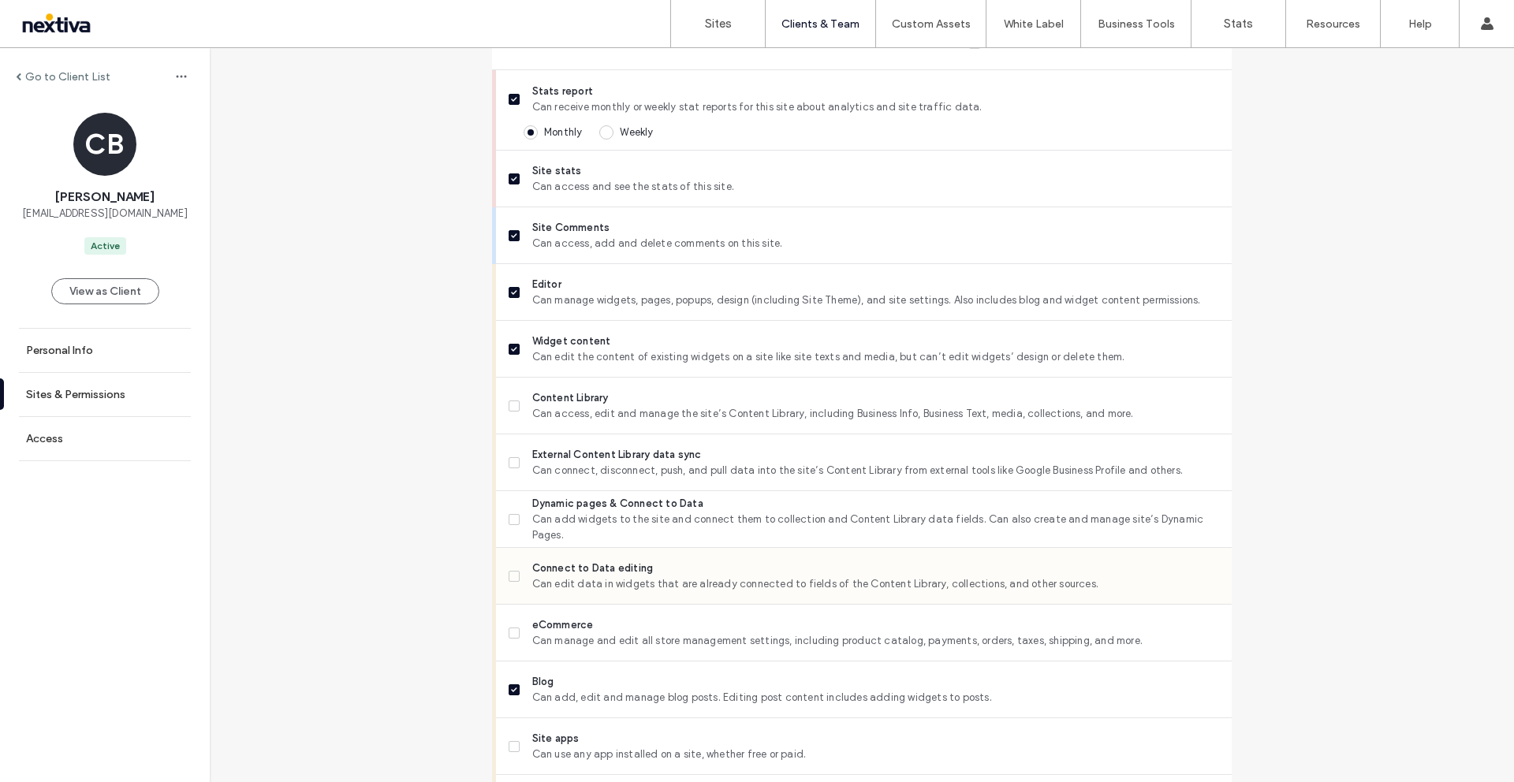
scroll to position [567, 0]
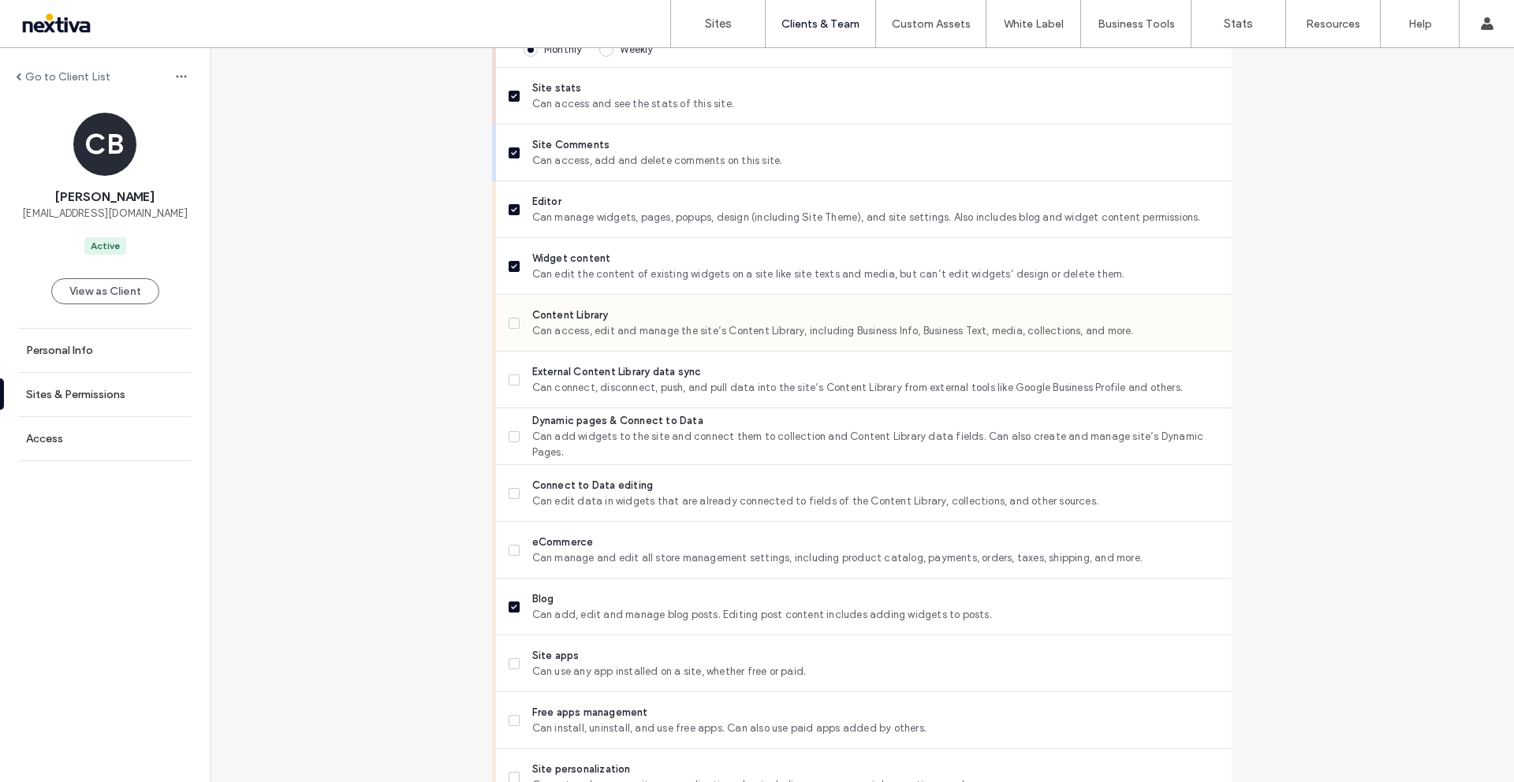
click at [511, 323] on icon at bounding box center [514, 323] width 6 height 5
drag, startPoint x: 505, startPoint y: 380, endPoint x: 505, endPoint y: 414, distance: 33.9
click at [511, 380] on icon at bounding box center [514, 380] width 6 height 5
click at [509, 439] on span at bounding box center [514, 436] width 11 height 11
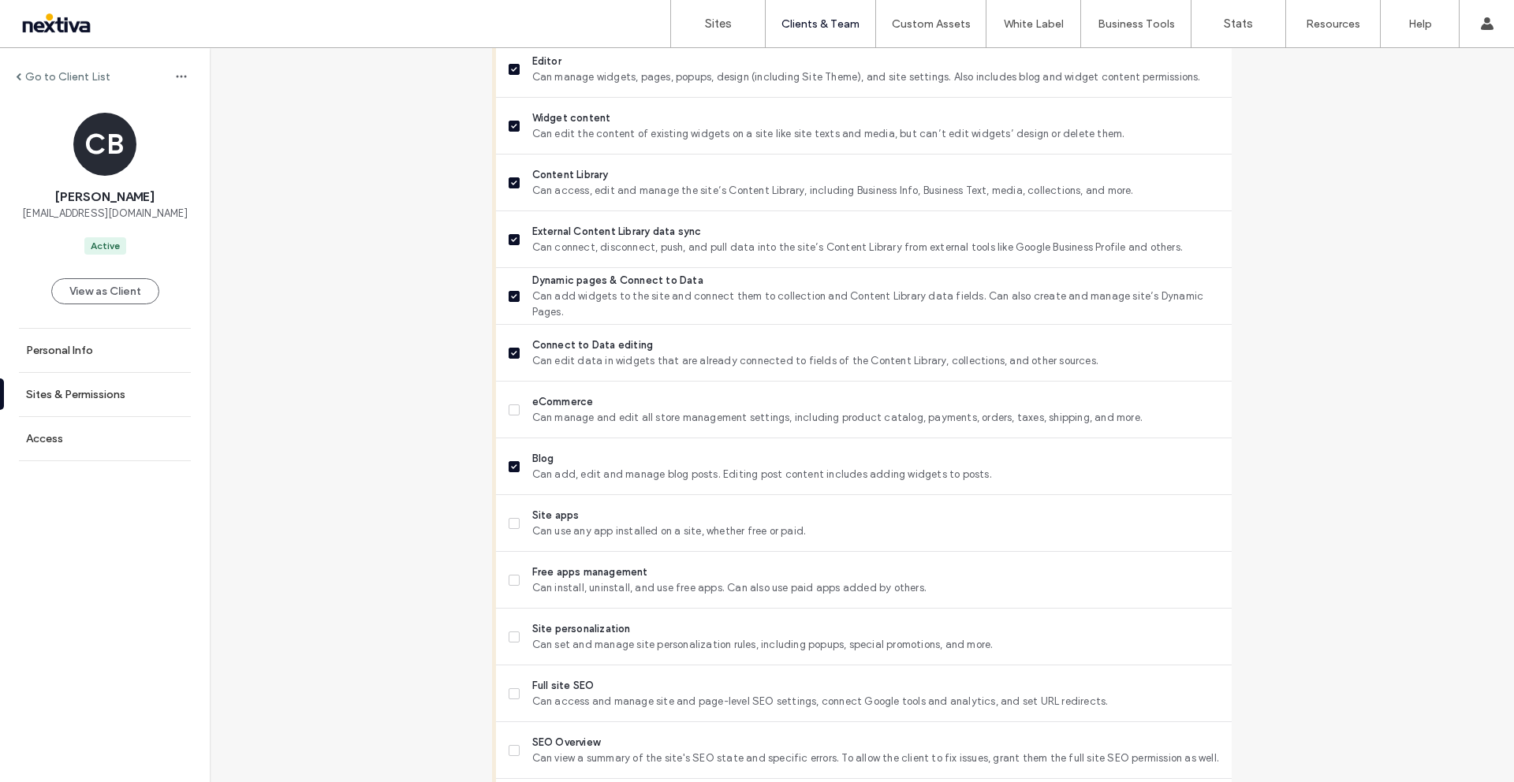
scroll to position [835, 0]
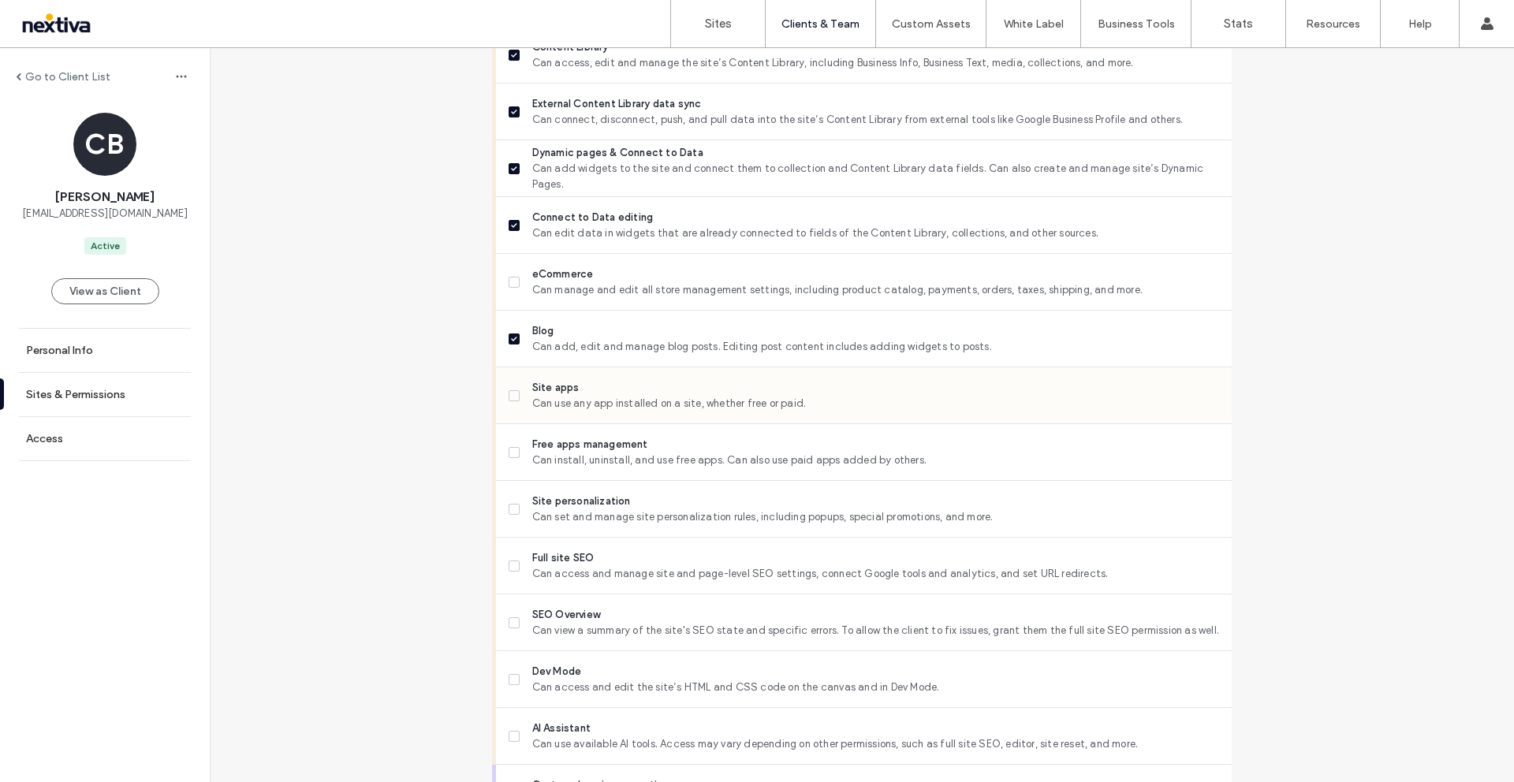
drag, startPoint x: 502, startPoint y: 395, endPoint x: 505, endPoint y: 421, distance: 26.2
click at [509, 395] on span at bounding box center [514, 395] width 11 height 11
click at [509, 457] on label "Free apps management Can install, uninstall, and use free apps. Can also use pa…" at bounding box center [864, 453] width 710 height 32
click at [509, 517] on label "Site personalization Can set and manage site personalization rules, including p…" at bounding box center [864, 510] width 710 height 32
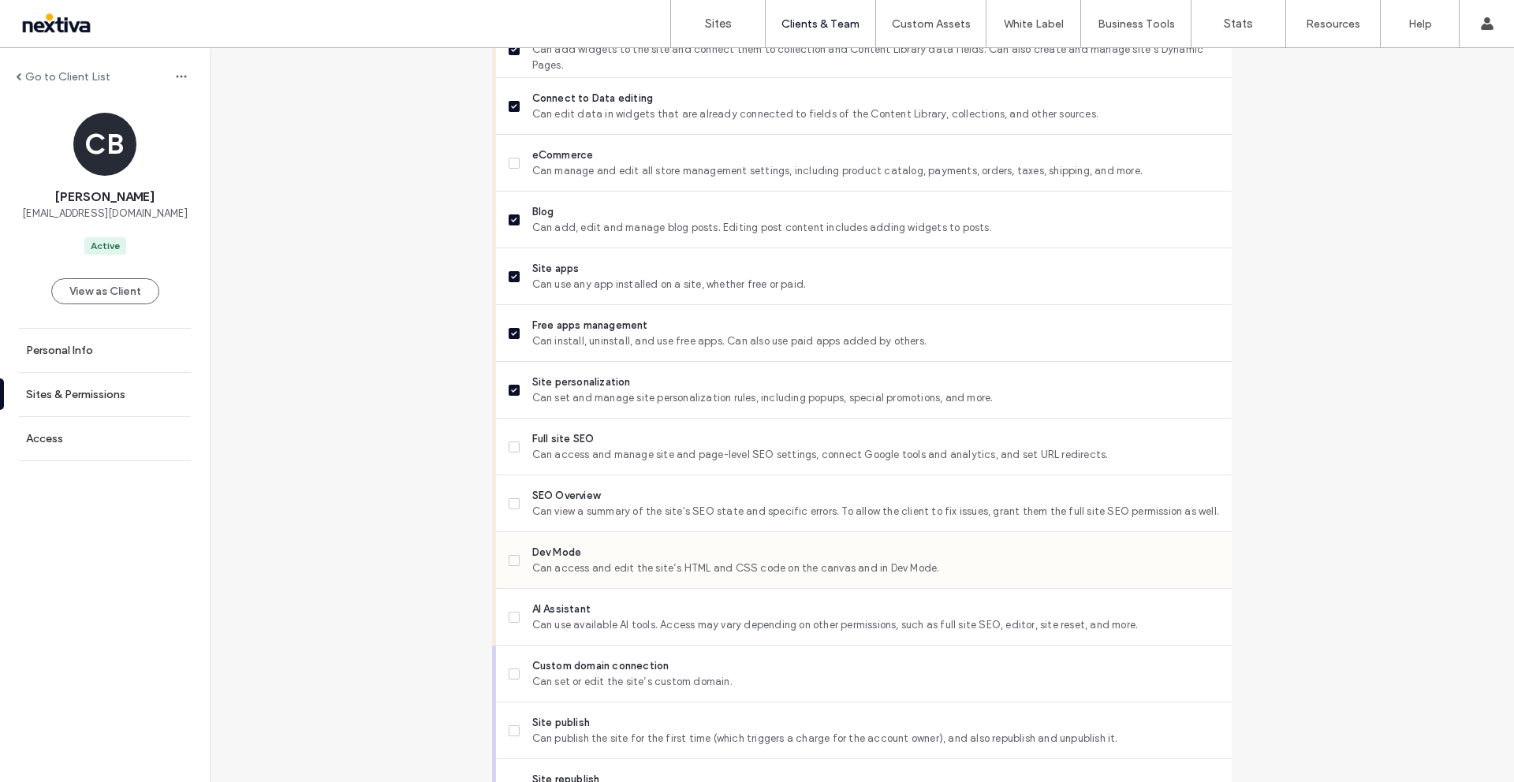
scroll to position [1038, 0]
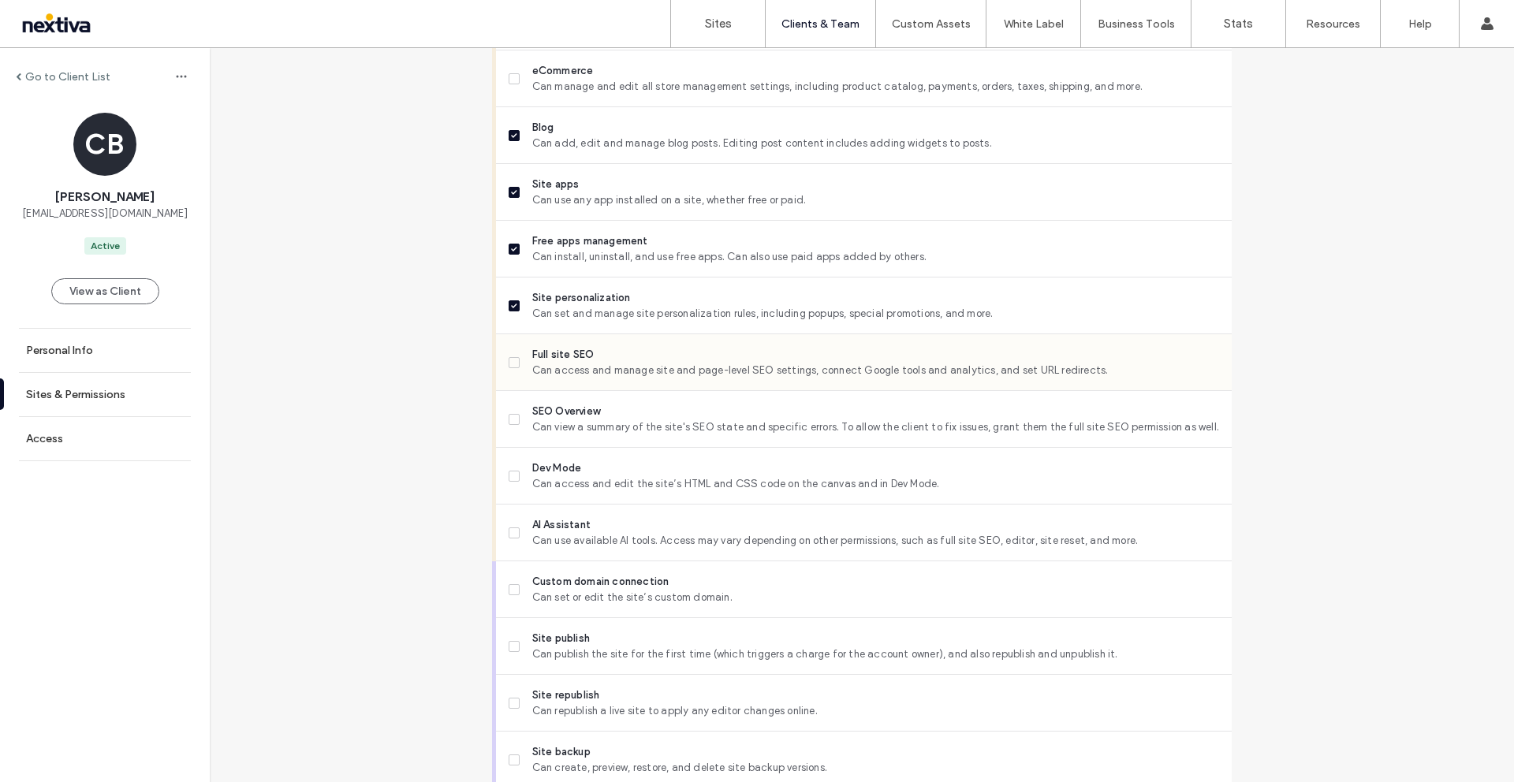
drag, startPoint x: 502, startPoint y: 358, endPoint x: 516, endPoint y: 382, distance: 28.3
click at [509, 358] on span at bounding box center [514, 362] width 11 height 11
click at [511, 415] on span at bounding box center [514, 419] width 11 height 11
click at [509, 479] on span at bounding box center [514, 476] width 11 height 11
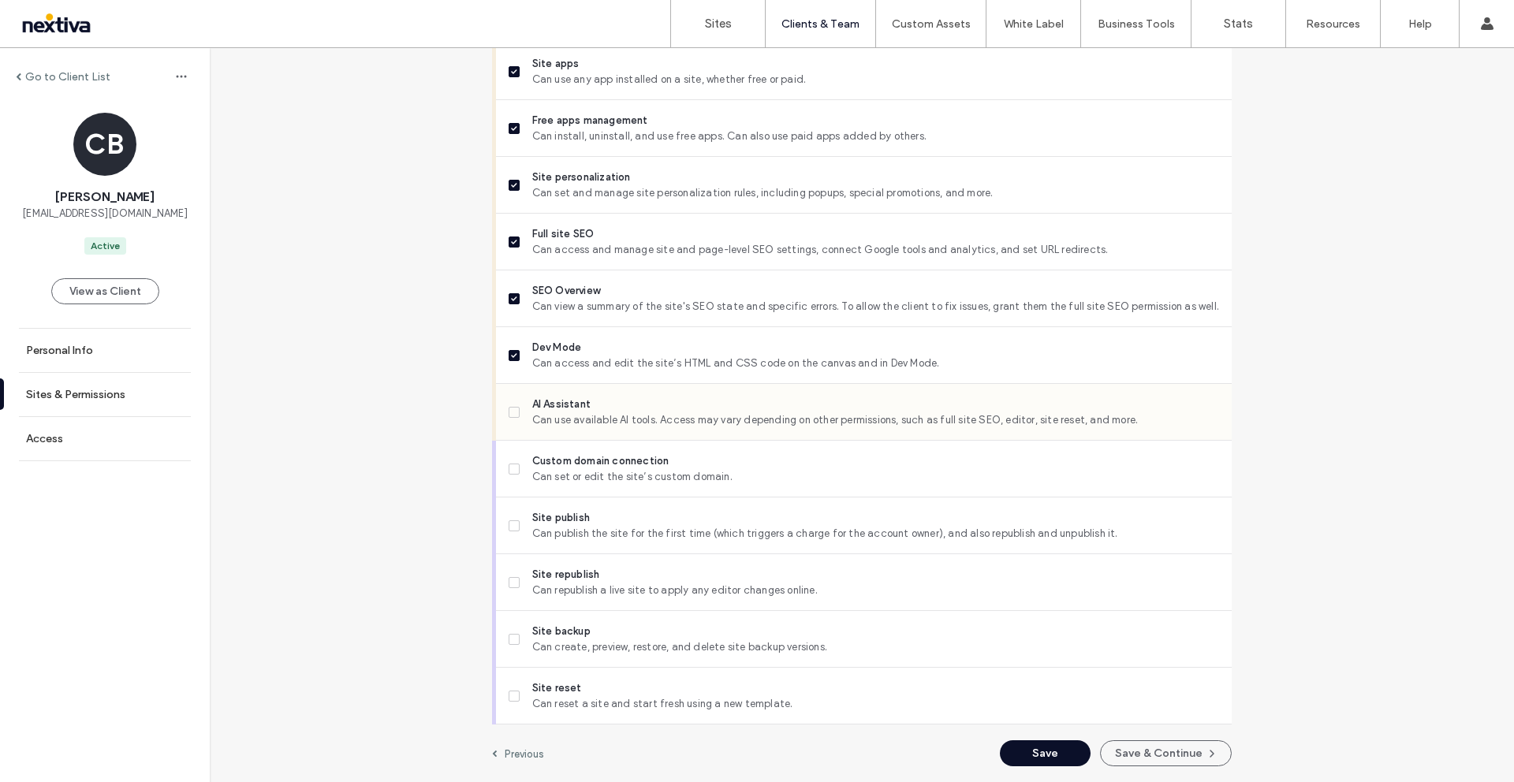
drag, startPoint x: 512, startPoint y: 405, endPoint x: 511, endPoint y: 429, distance: 23.7
click at [512, 405] on label "AI Assistant Can use available AI tools. Access may vary depending on other per…" at bounding box center [864, 413] width 710 height 32
click at [511, 464] on span at bounding box center [514, 469] width 11 height 11
click at [510, 530] on span at bounding box center [514, 525] width 11 height 11
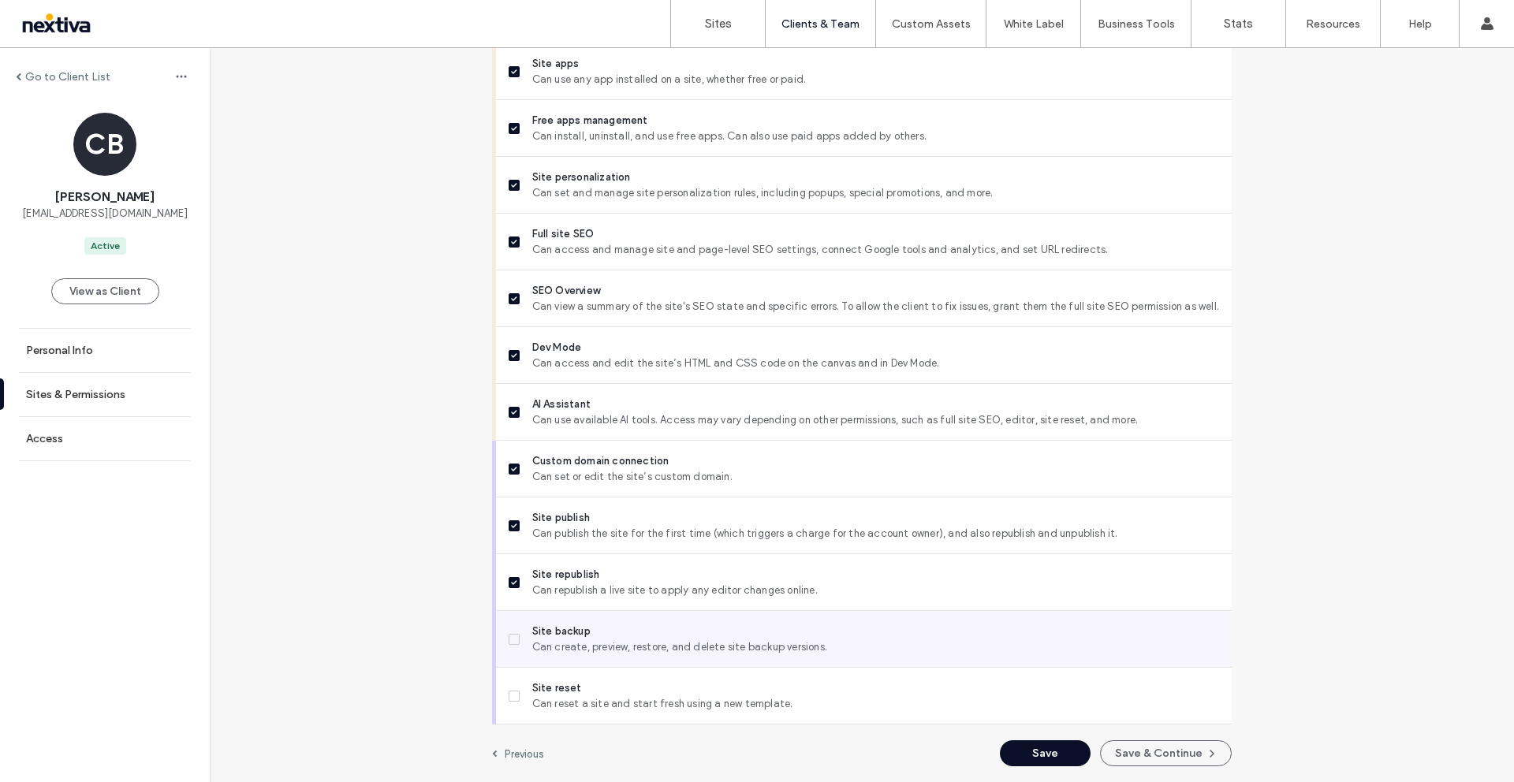
drag, startPoint x: 509, startPoint y: 639, endPoint x: 509, endPoint y: 663, distance: 24.4
click at [511, 639] on icon at bounding box center [514, 639] width 6 height 5
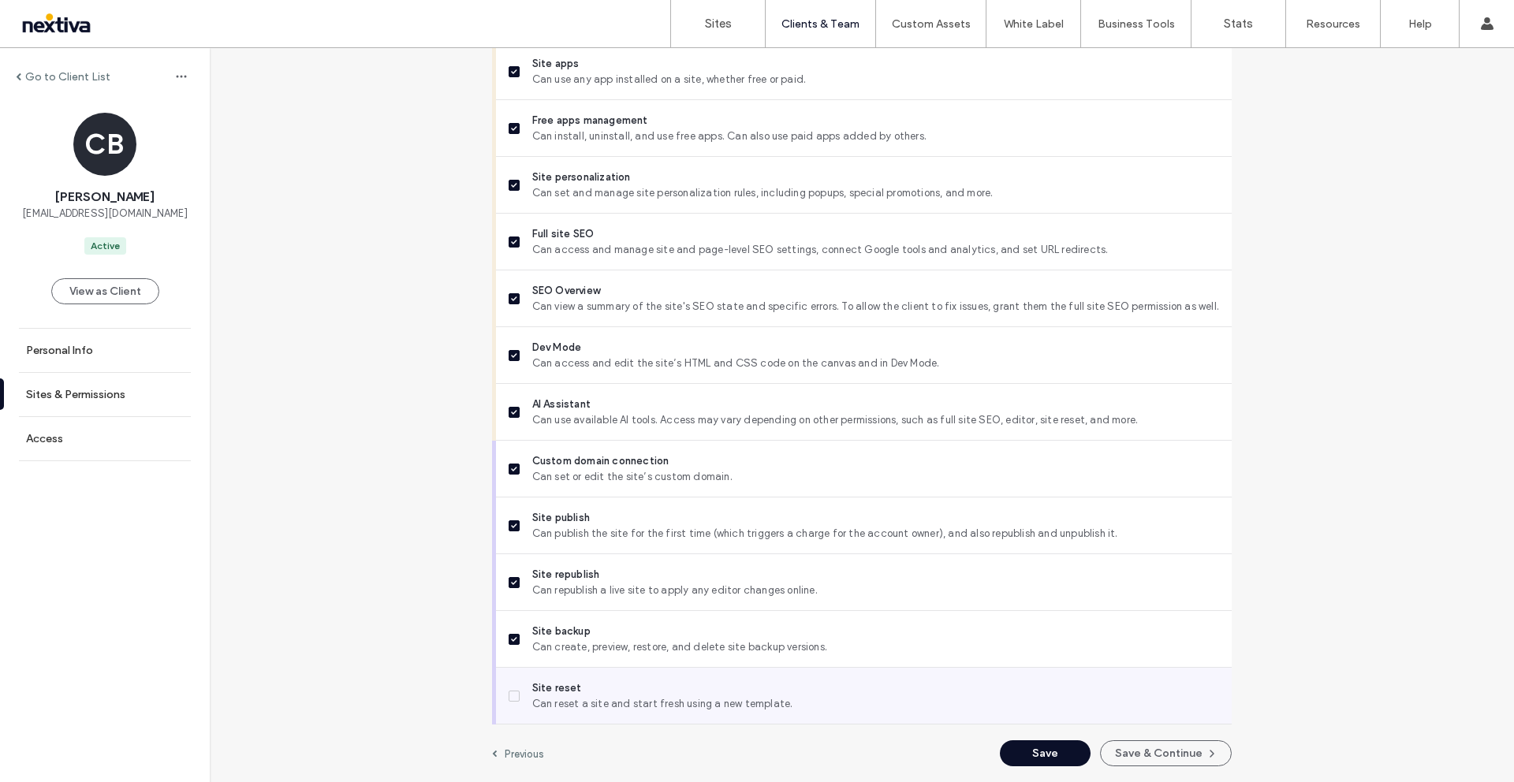
drag, startPoint x: 510, startPoint y: 697, endPoint x: 512, endPoint y: 689, distance: 8.2
click at [511, 696] on icon at bounding box center [514, 696] width 6 height 5
click at [1038, 759] on button "Save" at bounding box center [1045, 753] width 91 height 26
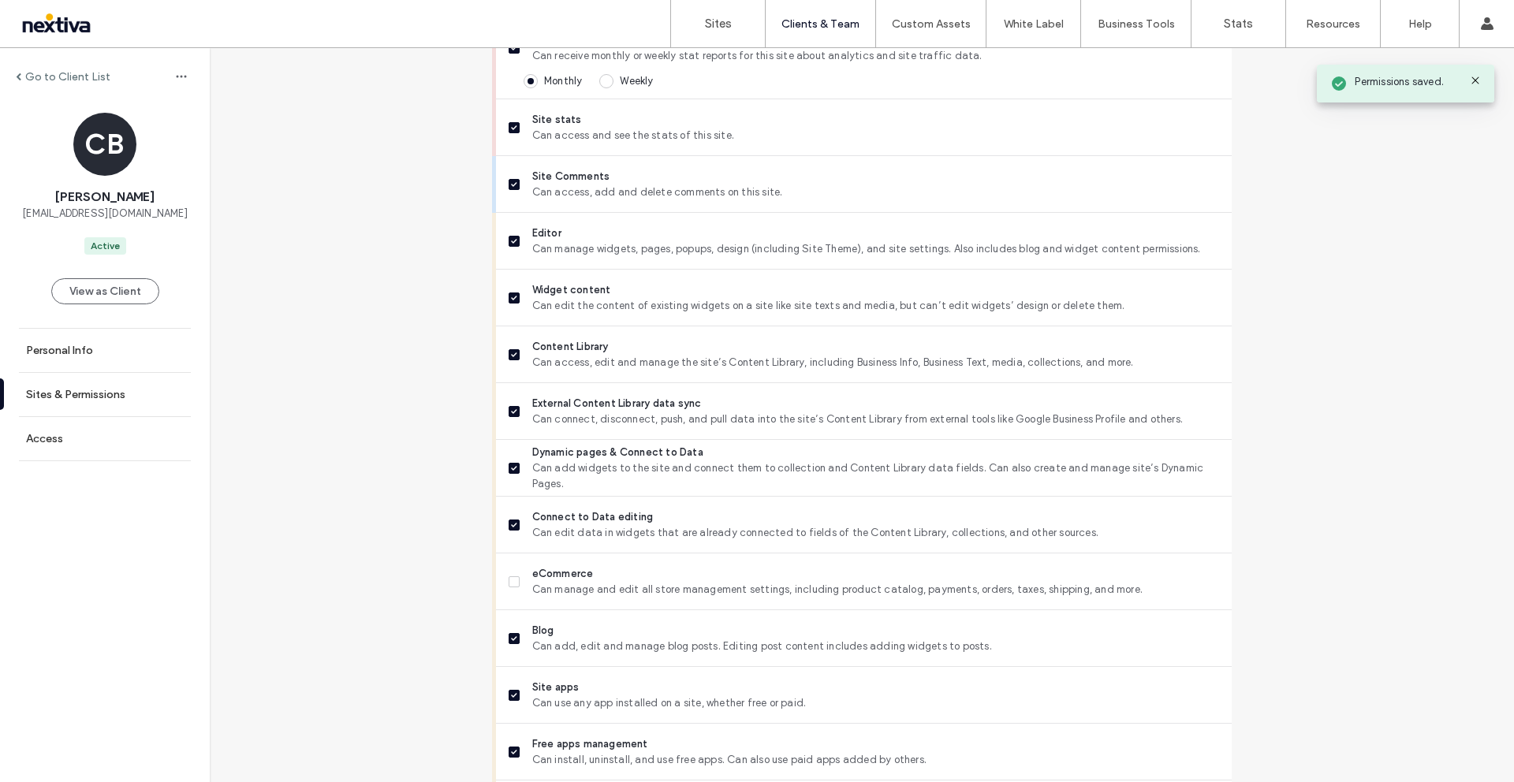
scroll to position [0, 0]
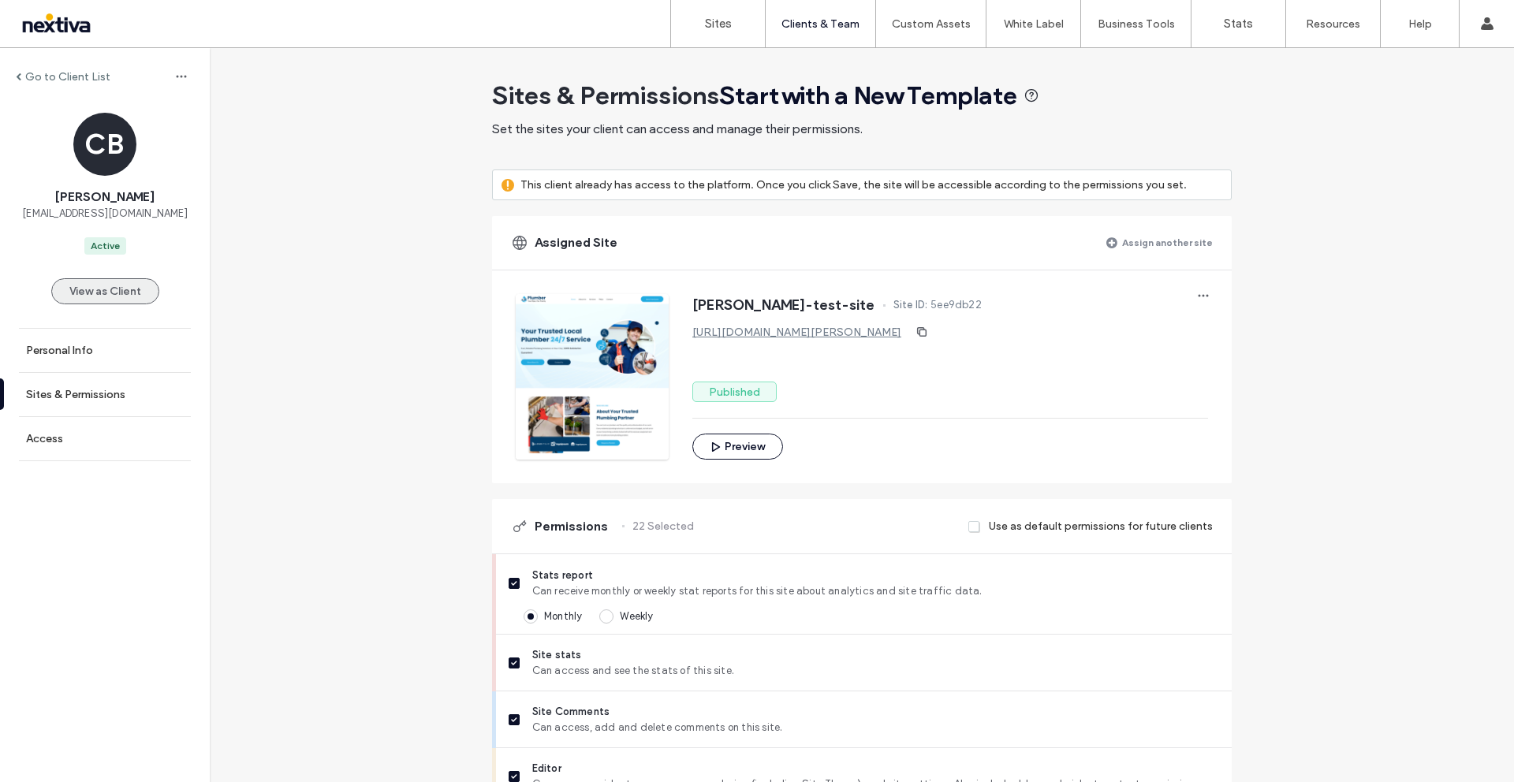
drag, startPoint x: 98, startPoint y: 296, endPoint x: 150, endPoint y: 292, distance: 52.1
click at [98, 296] on button "View as Client" at bounding box center [105, 291] width 108 height 26
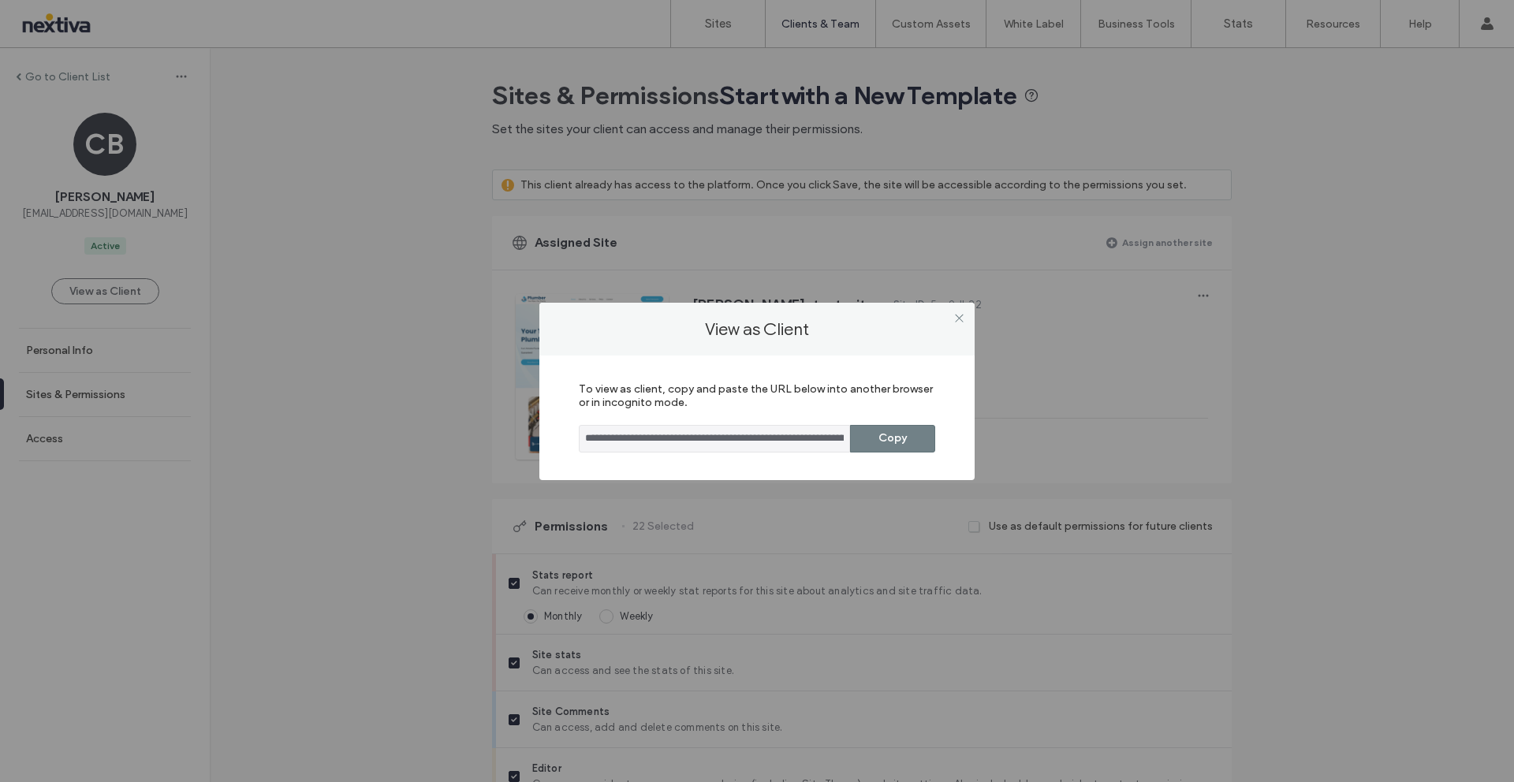
drag, startPoint x: 875, startPoint y: 450, endPoint x: 876, endPoint y: 437, distance: 13.4
click at [875, 449] on button "Copy" at bounding box center [892, 439] width 85 height 28
click at [963, 316] on icon at bounding box center [959, 318] width 12 height 12
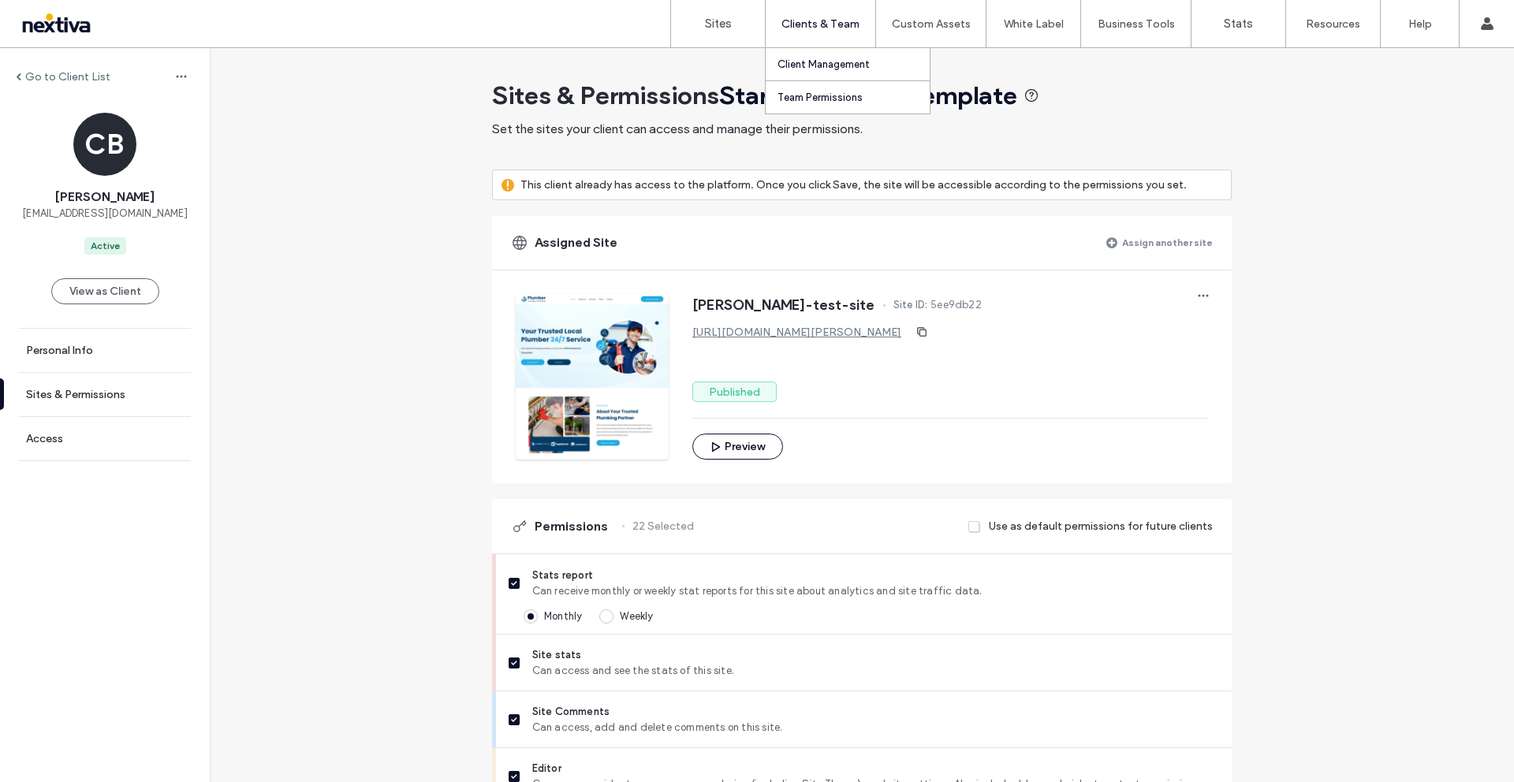
click at [833, 100] on label "Team Permissions" at bounding box center [819, 97] width 85 height 12
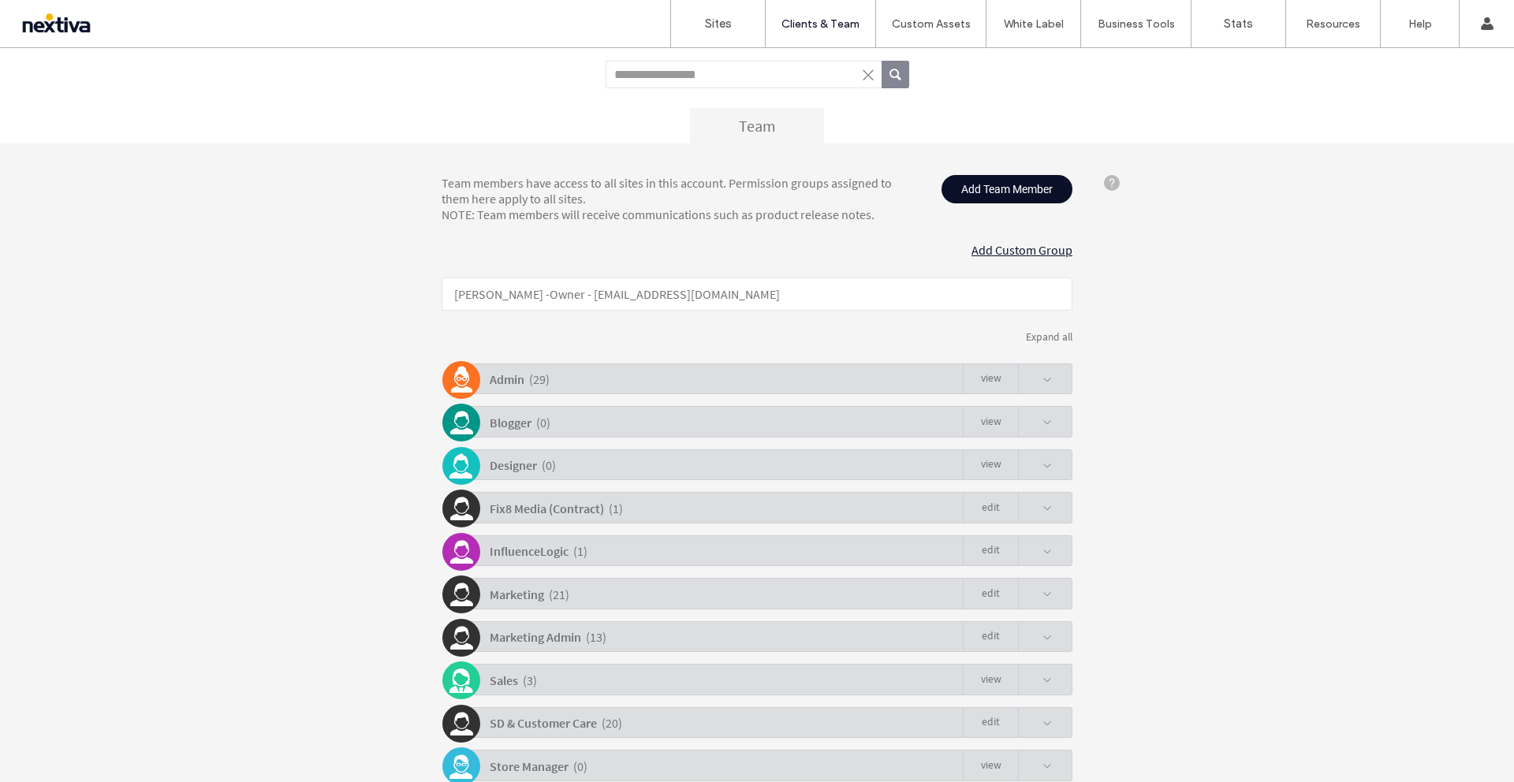
scroll to position [222, 0]
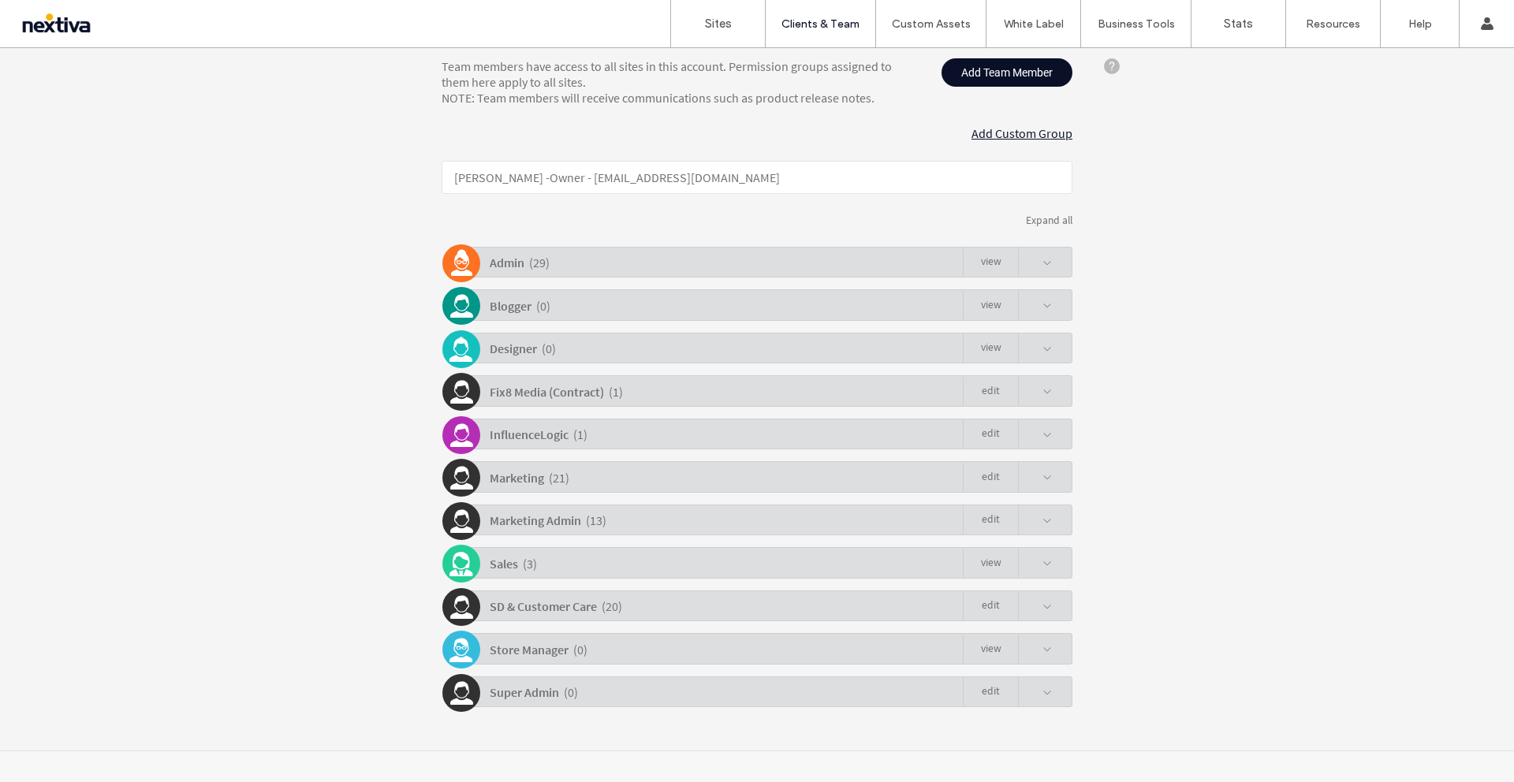
click at [1054, 255] on div "Admin ( 29 ) view" at bounding box center [760, 262] width 623 height 31
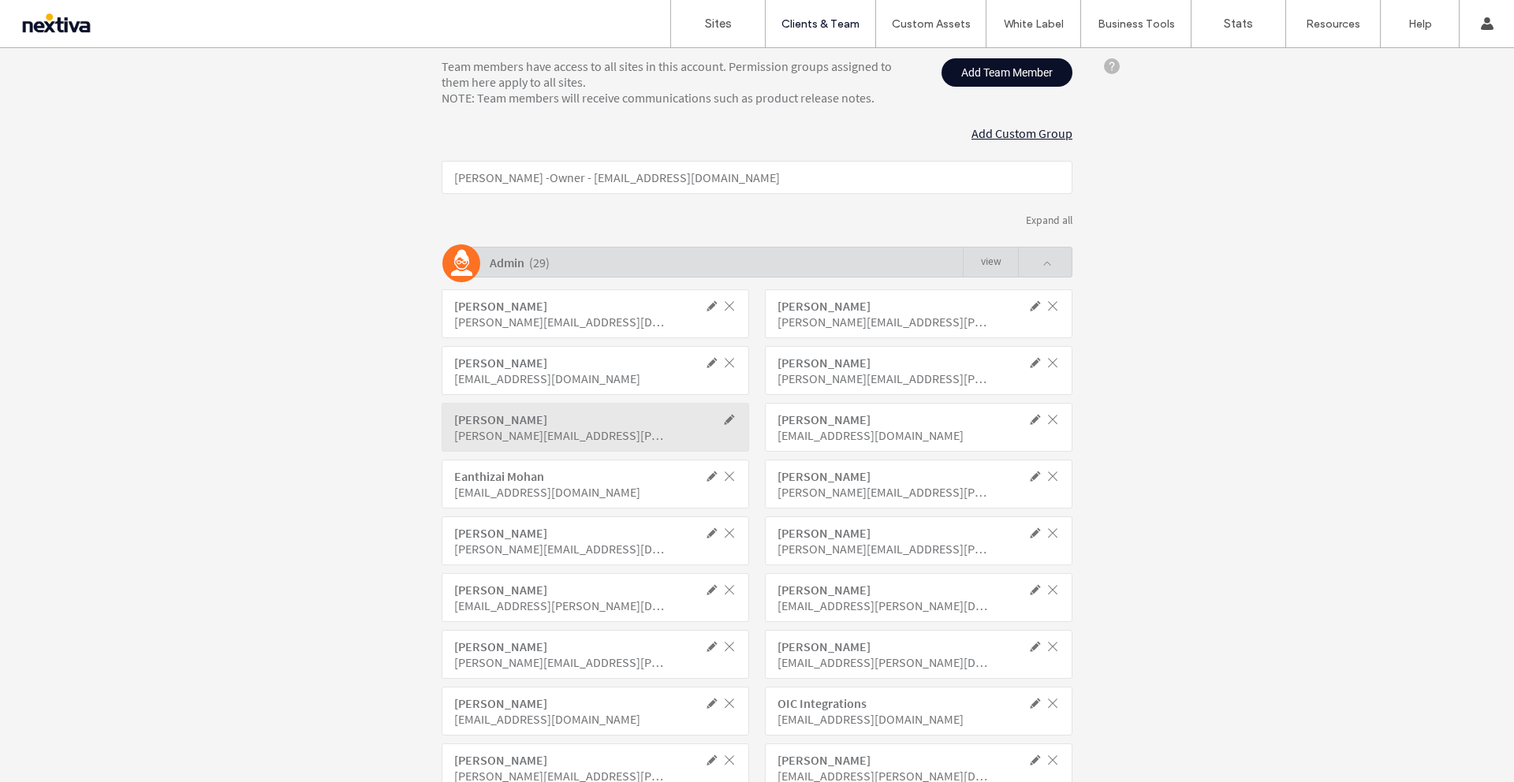
click link "view"
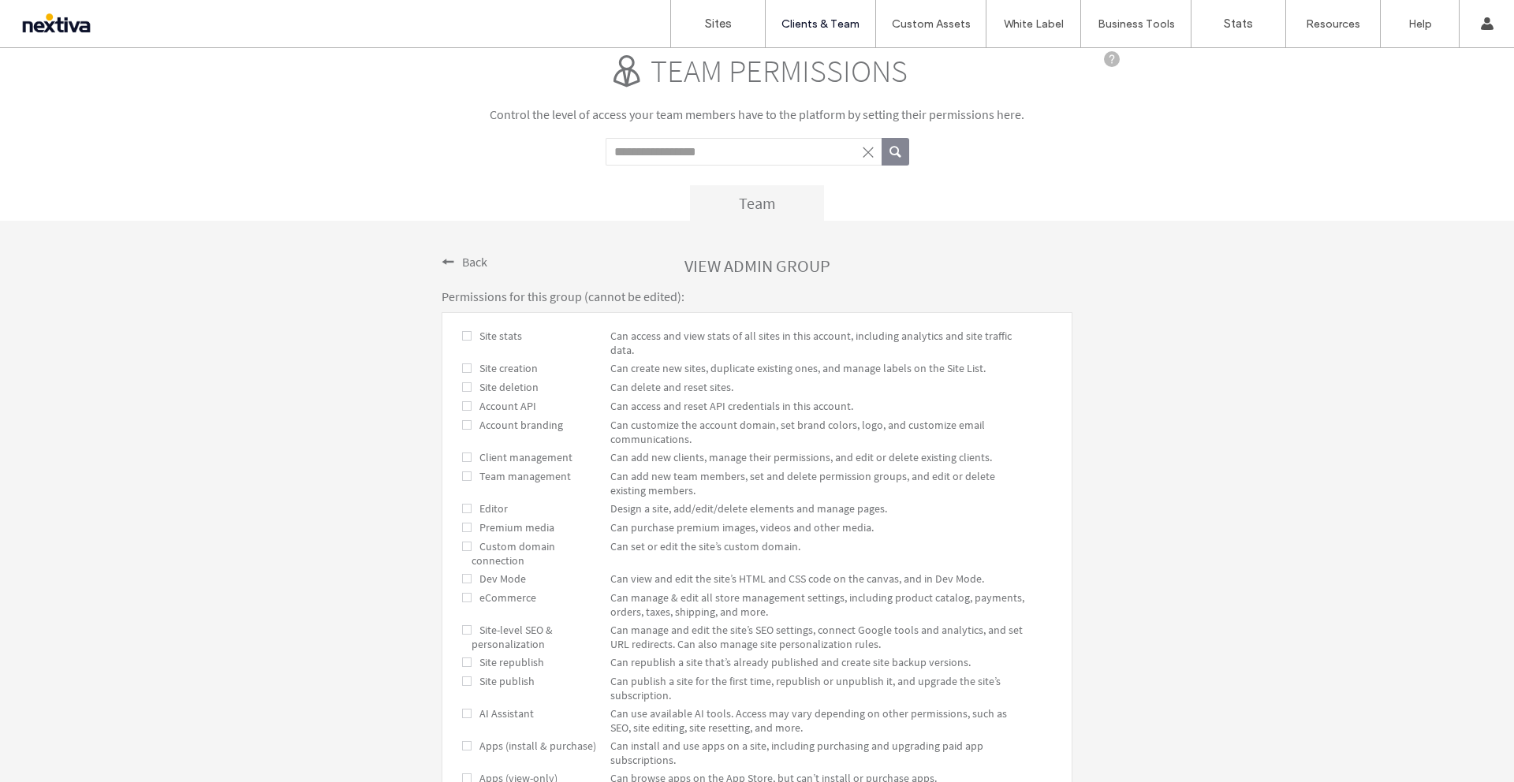
scroll to position [24, 0]
click at [462, 260] on span "Back" at bounding box center [474, 266] width 25 height 16
